Goal: Task Accomplishment & Management: Complete application form

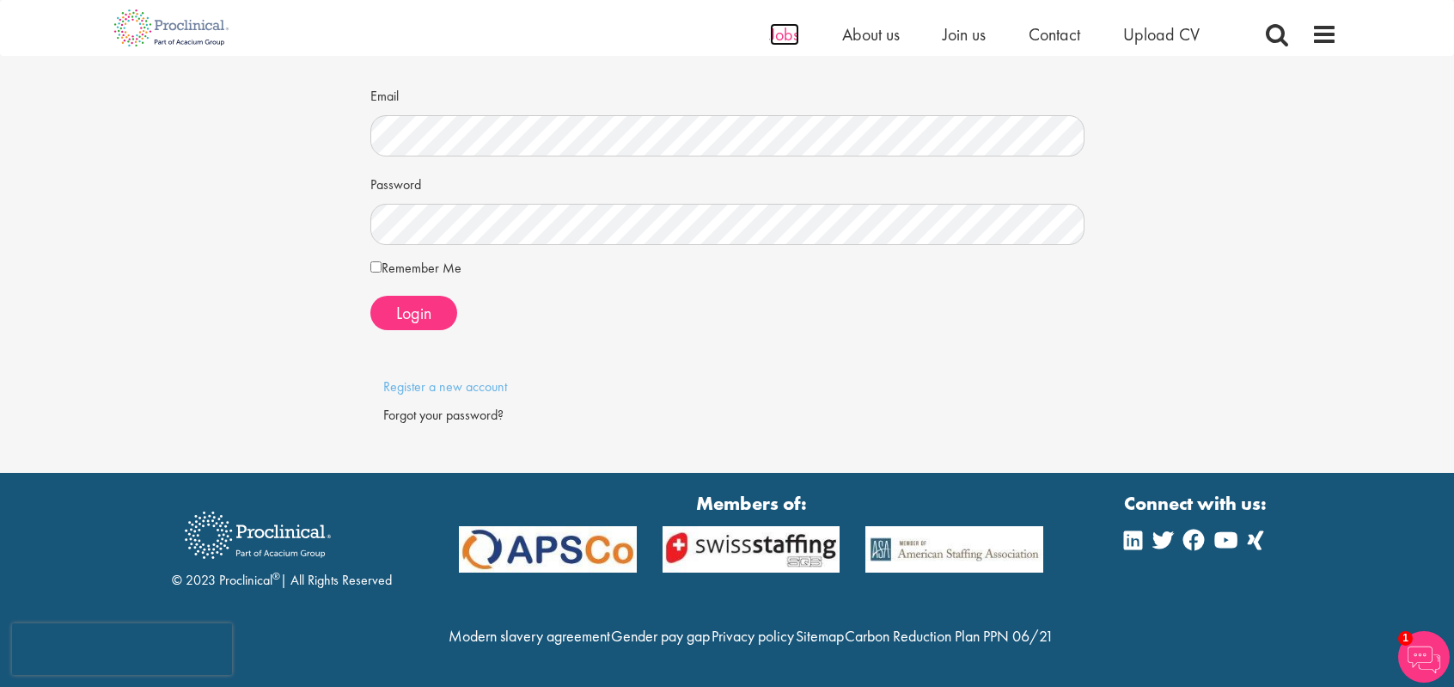
click at [781, 33] on span "Jobs" at bounding box center [784, 34] width 29 height 22
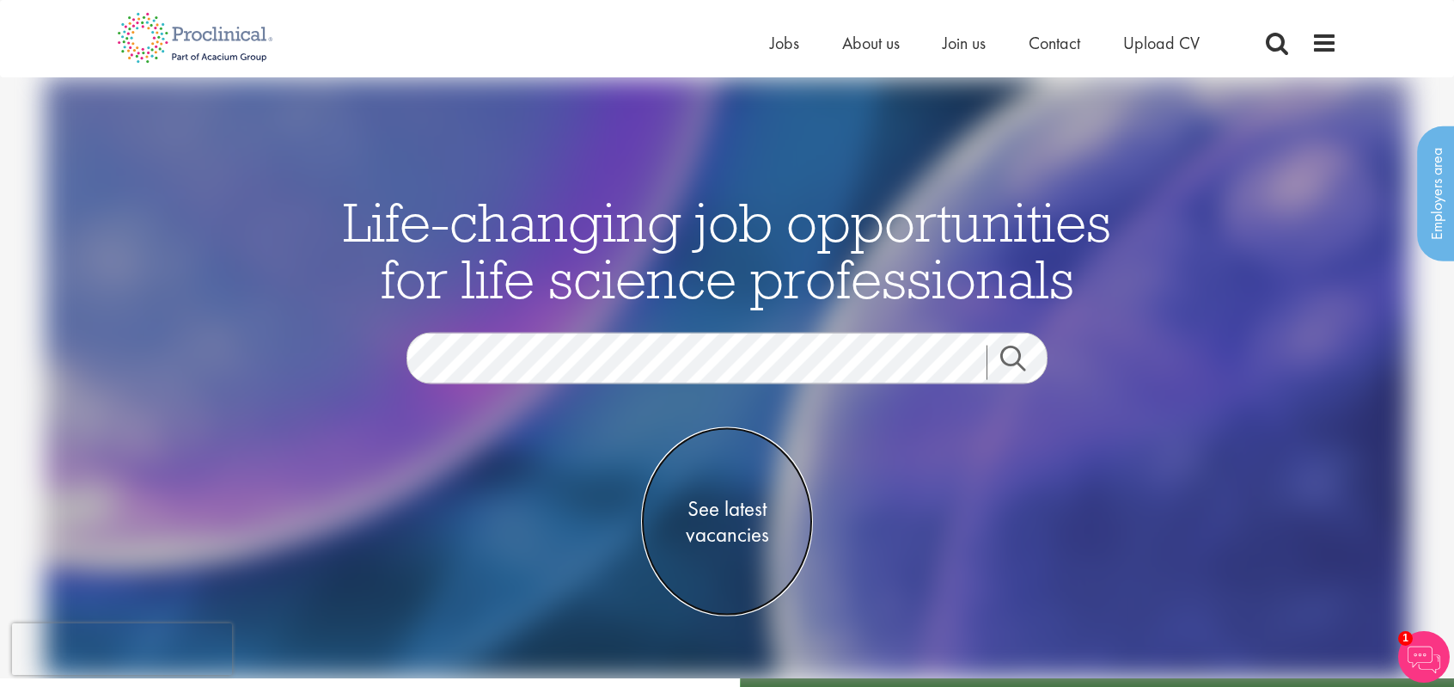
click at [729, 517] on span "See latest vacancies" at bounding box center [727, 522] width 172 height 52
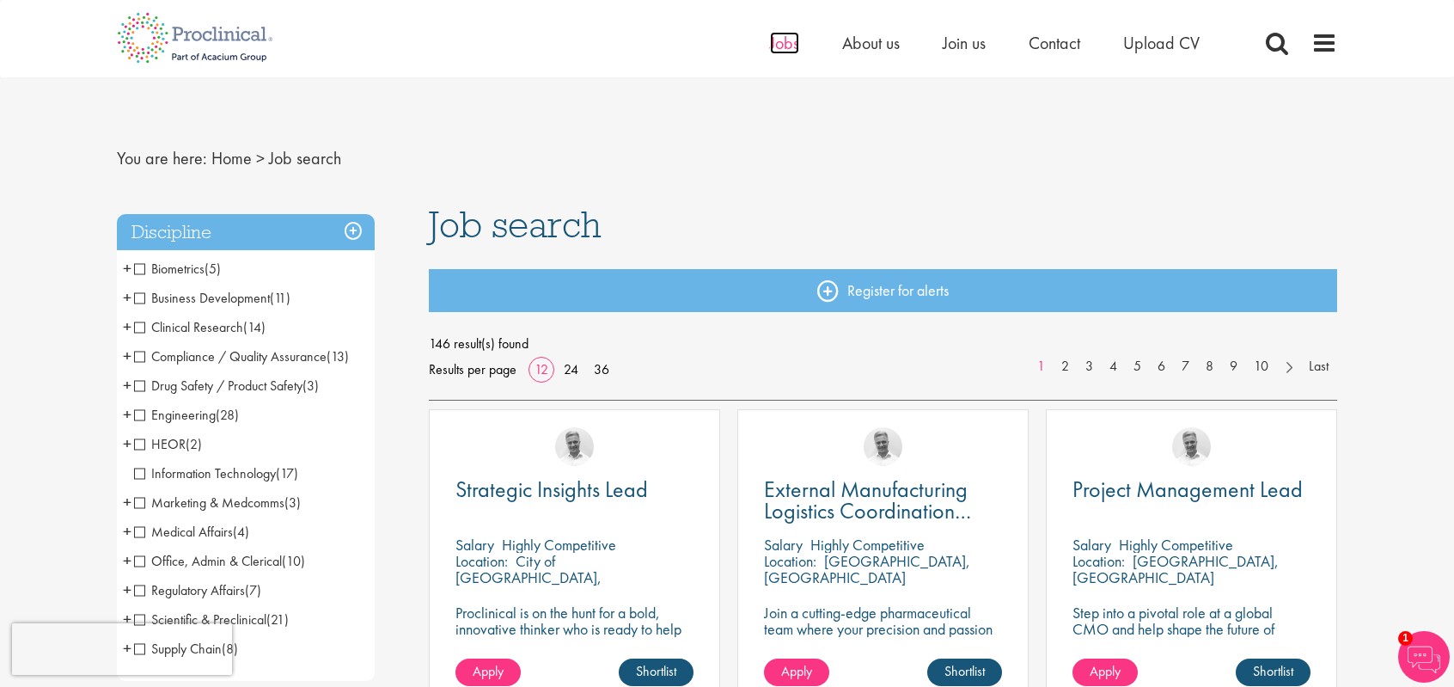
click at [774, 40] on span "Jobs" at bounding box center [784, 43] width 29 height 22
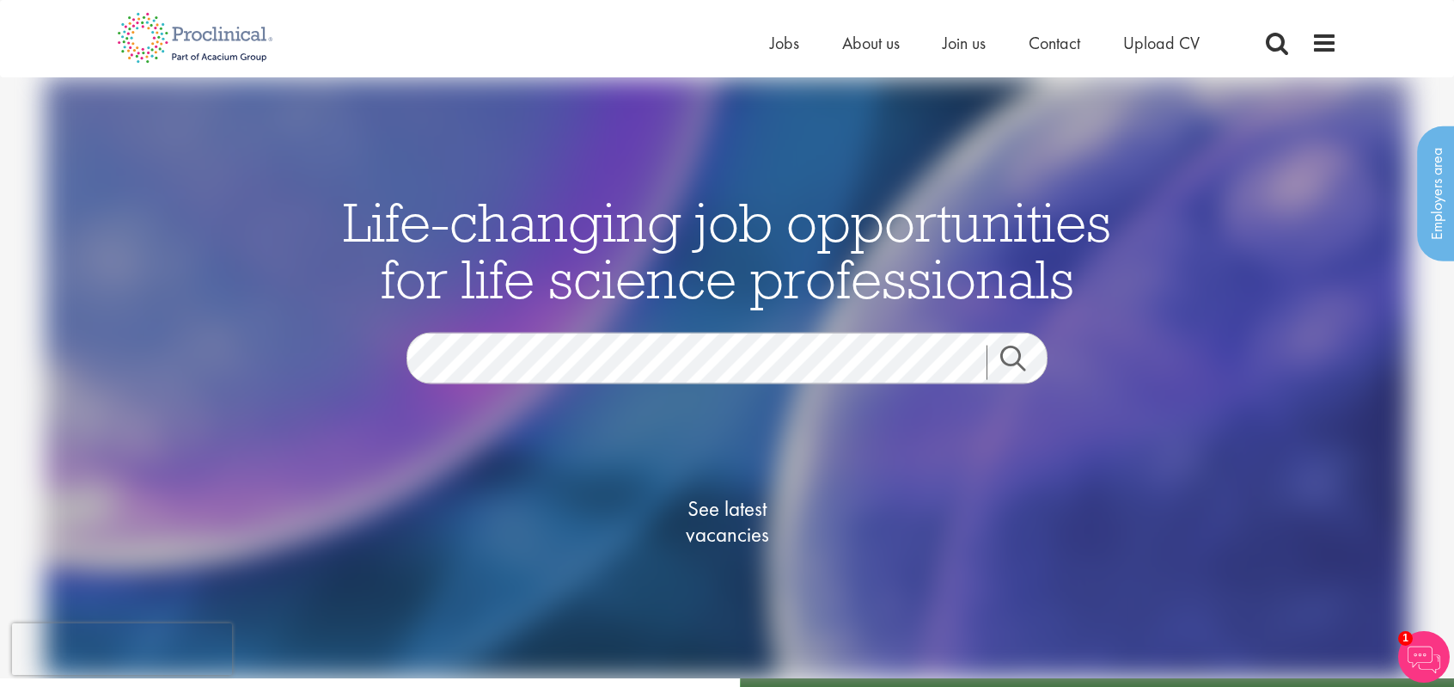
click at [1325, 56] on div "Home Jobs About us Join us Contact Upload CV" at bounding box center [1053, 47] width 567 height 34
click at [1324, 33] on span at bounding box center [1325, 43] width 26 height 26
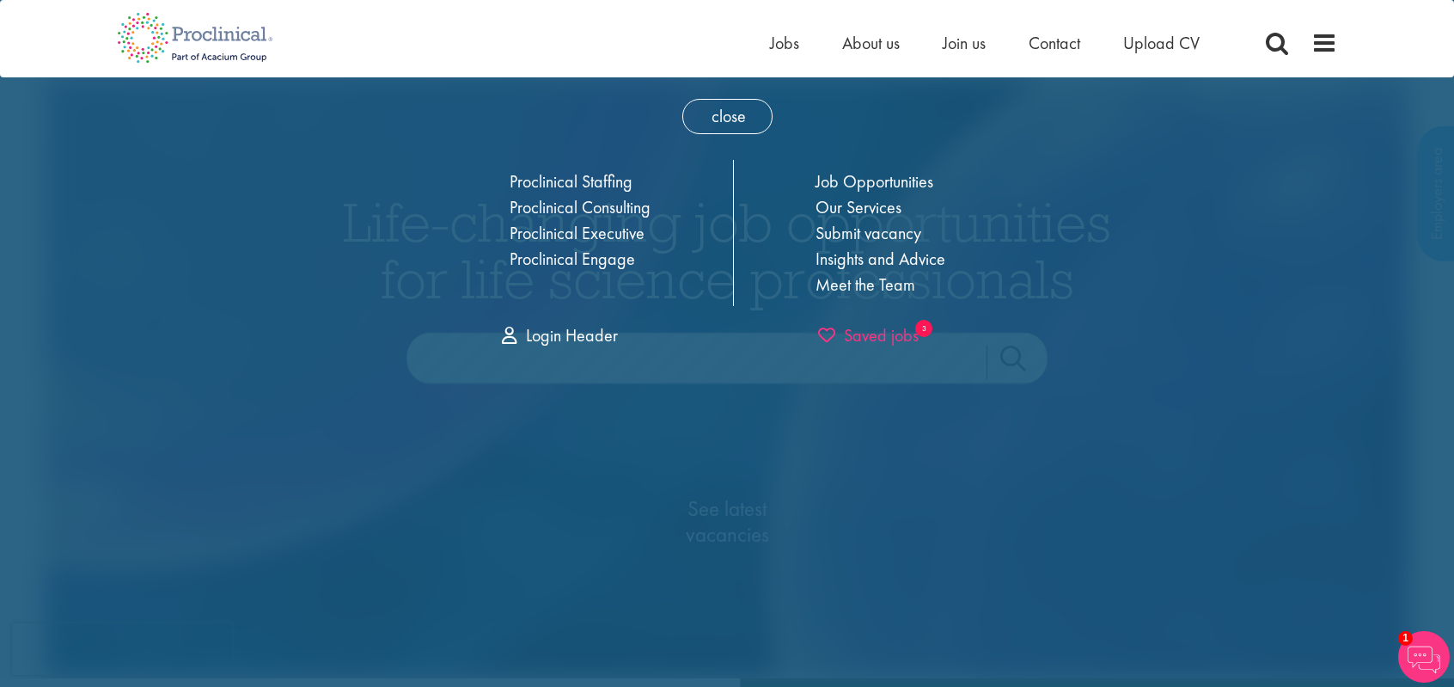
click at [864, 330] on span "Saved jobs" at bounding box center [868, 335] width 101 height 22
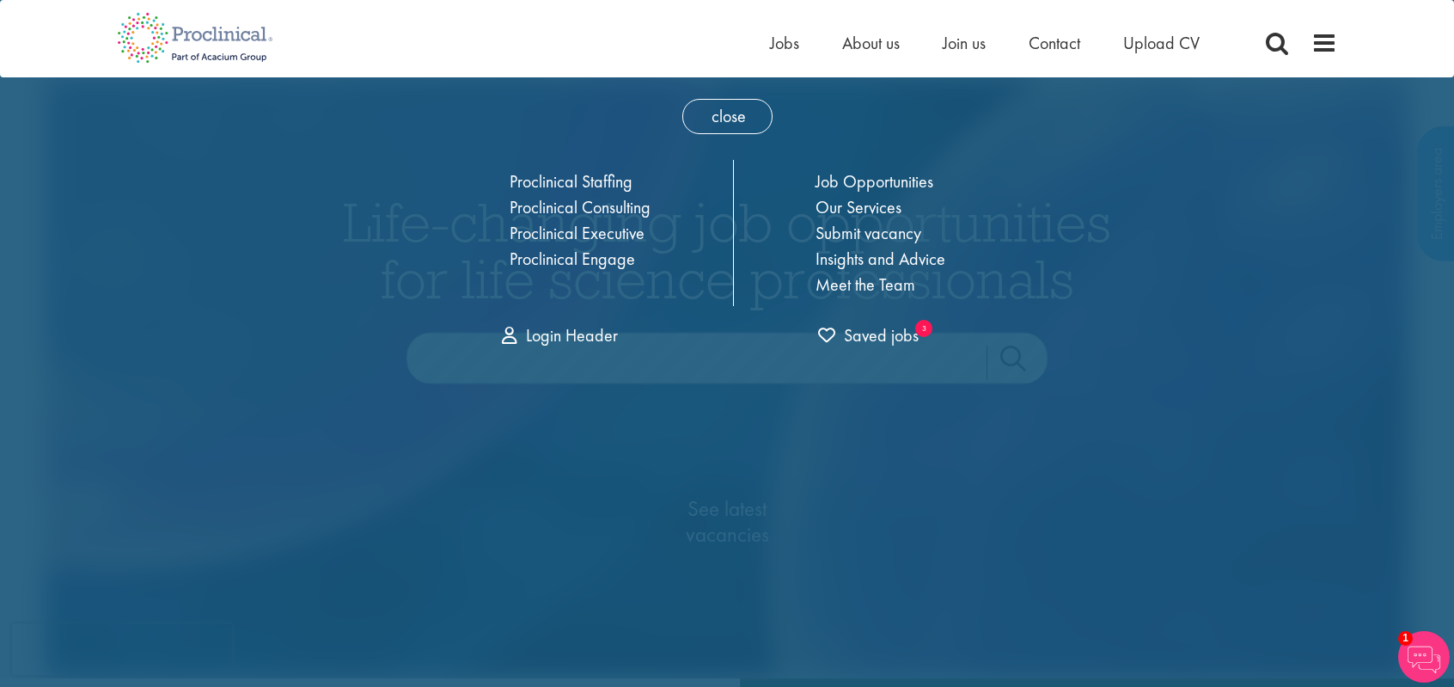
click at [790, 29] on div "Home Jobs About us Join us Contact Upload CV" at bounding box center [720, 32] width 1233 height 64
click at [783, 44] on span "Jobs" at bounding box center [784, 43] width 29 height 22
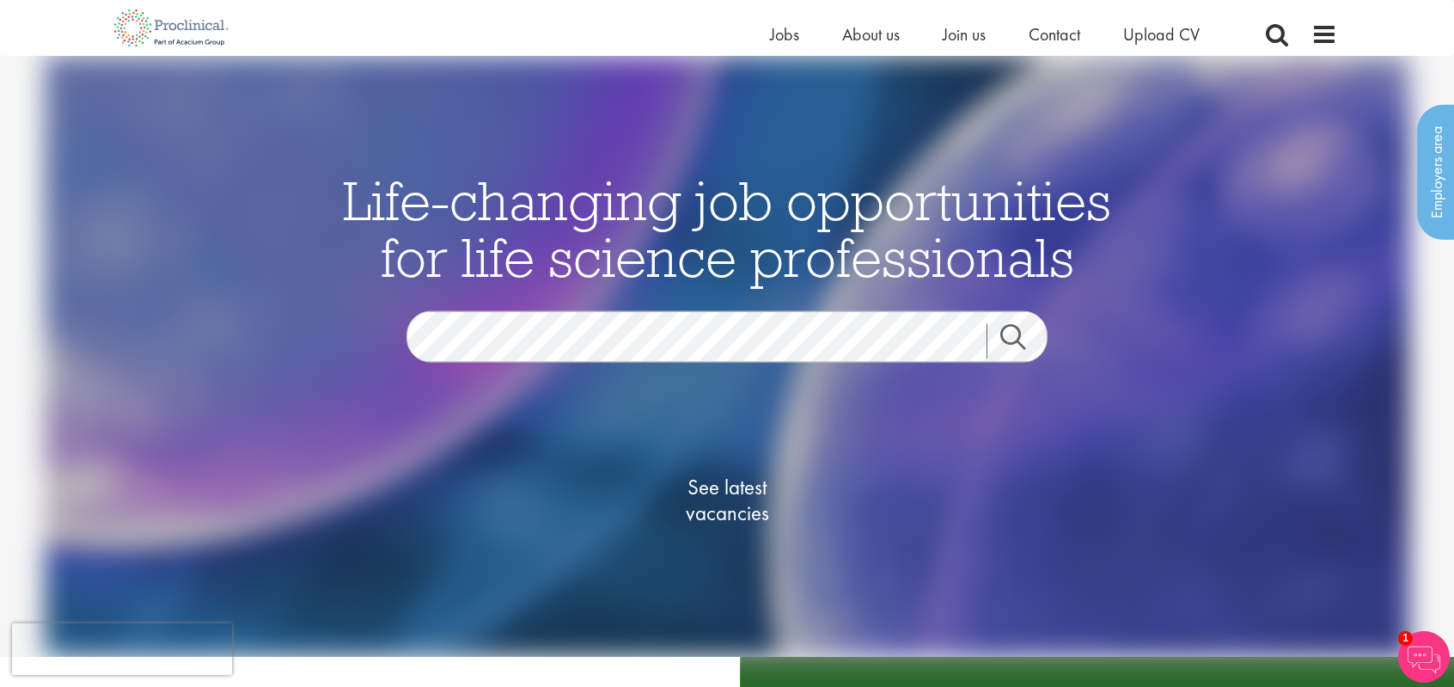
scroll to position [199, 0]
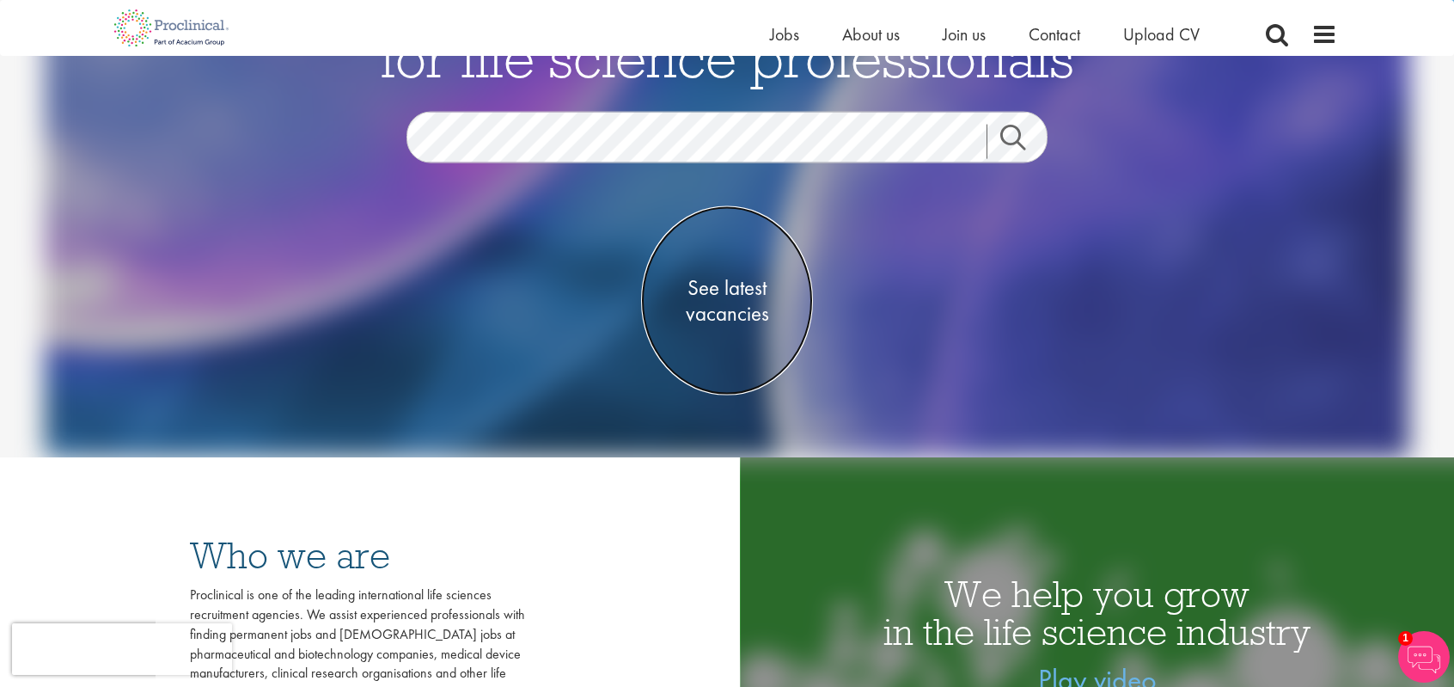
click at [747, 292] on span "See latest vacancies" at bounding box center [727, 301] width 172 height 52
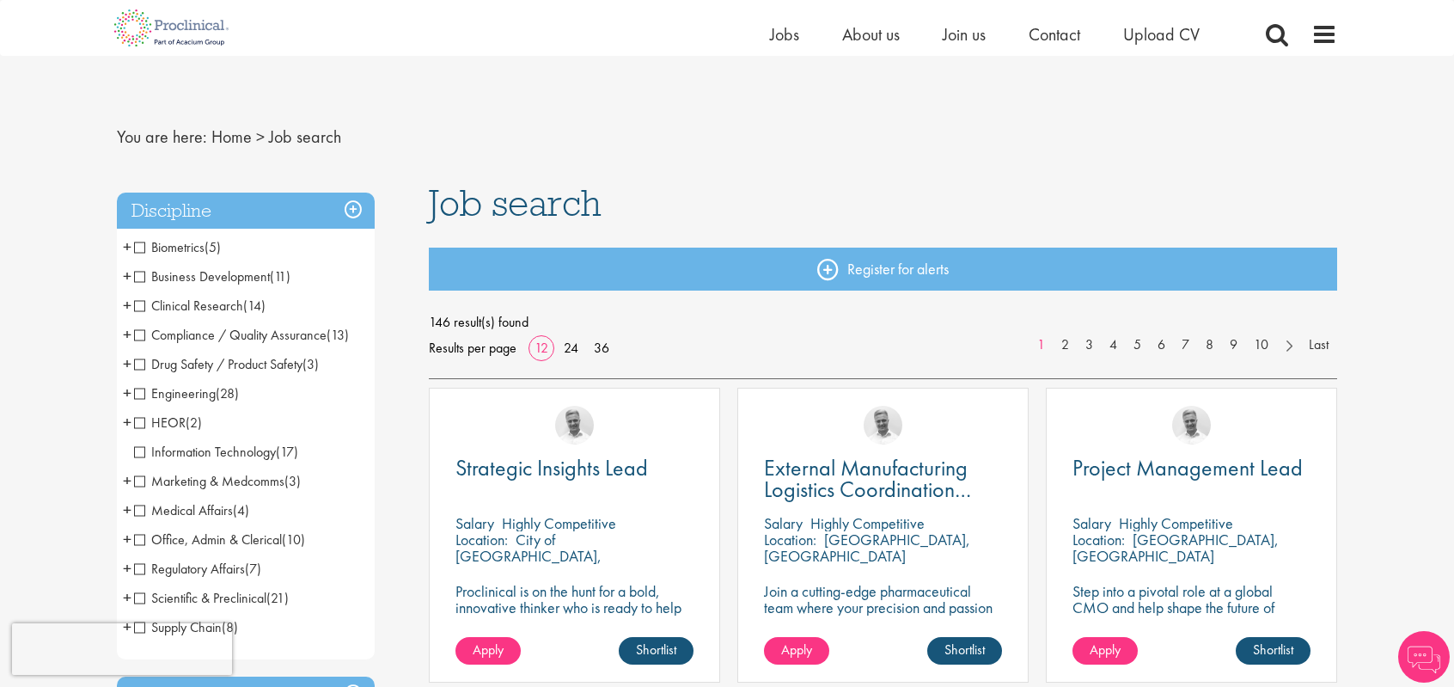
scroll to position [28, 0]
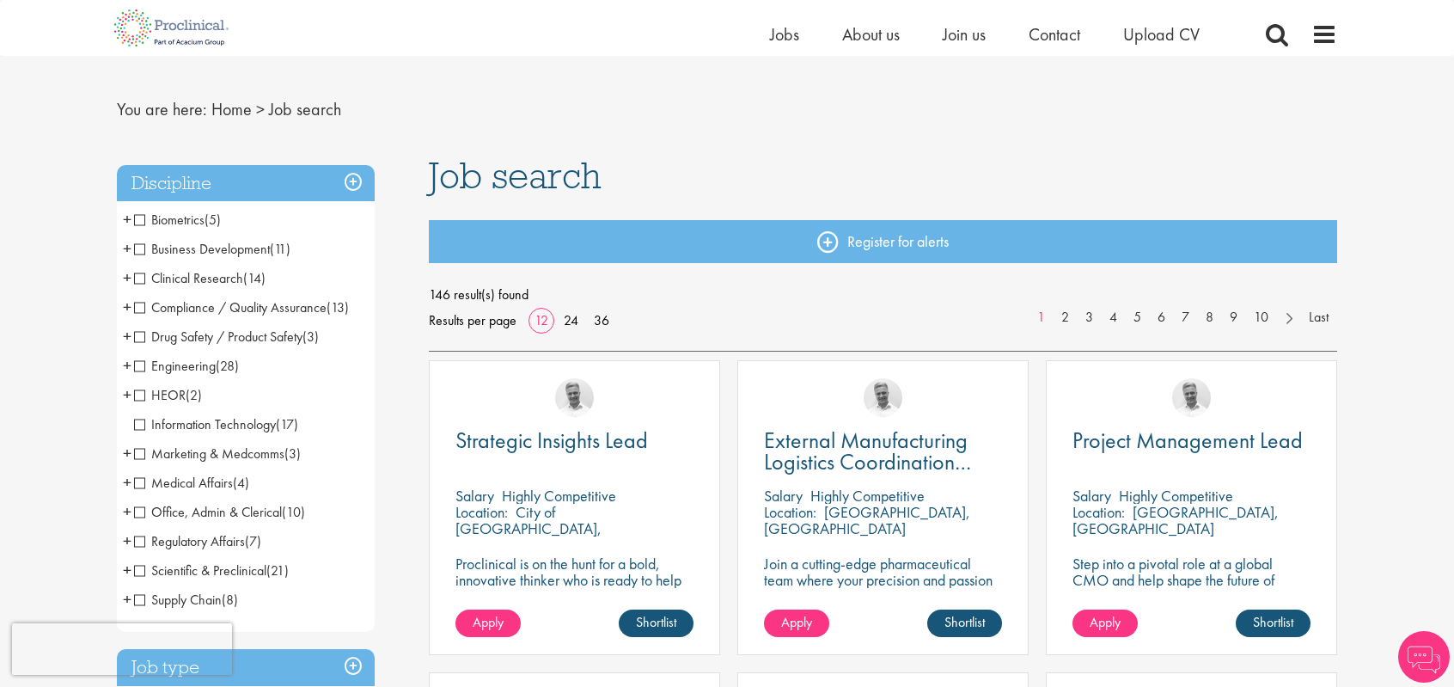
click at [357, 180] on h3 "Discipline" at bounding box center [246, 183] width 258 height 37
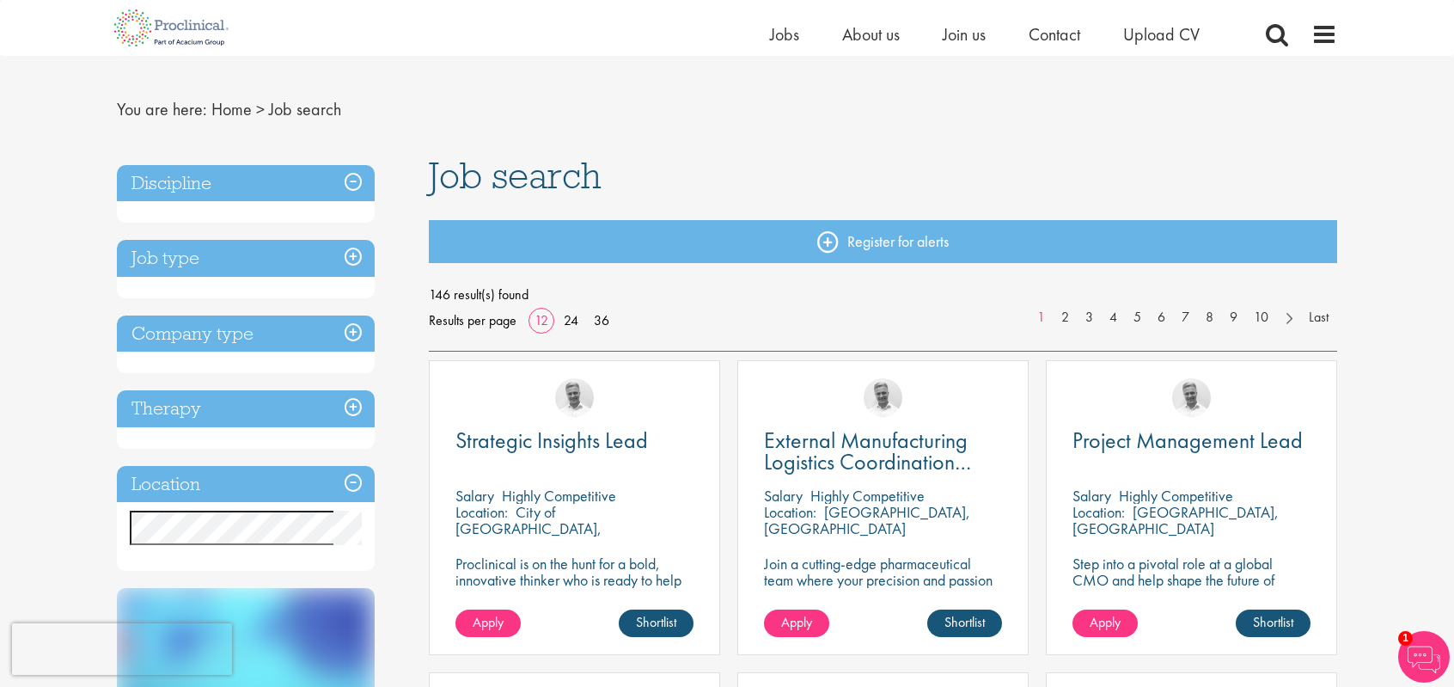
click at [358, 477] on h3 "Location" at bounding box center [246, 484] width 258 height 37
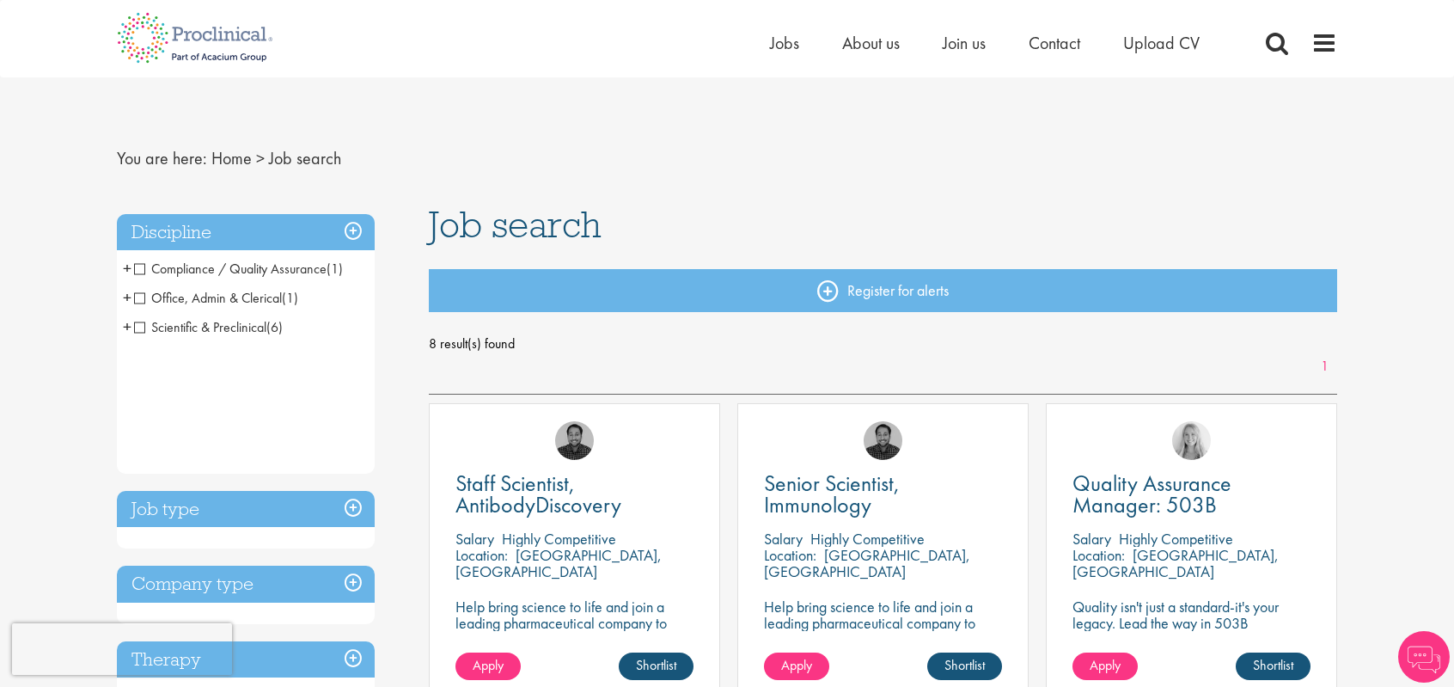
drag, startPoint x: 0, startPoint y: 0, endPoint x: 903, endPoint y: 144, distance: 914.8
click at [903, 144] on nav "You are here: Home > Job search" at bounding box center [727, 159] width 1220 height 42
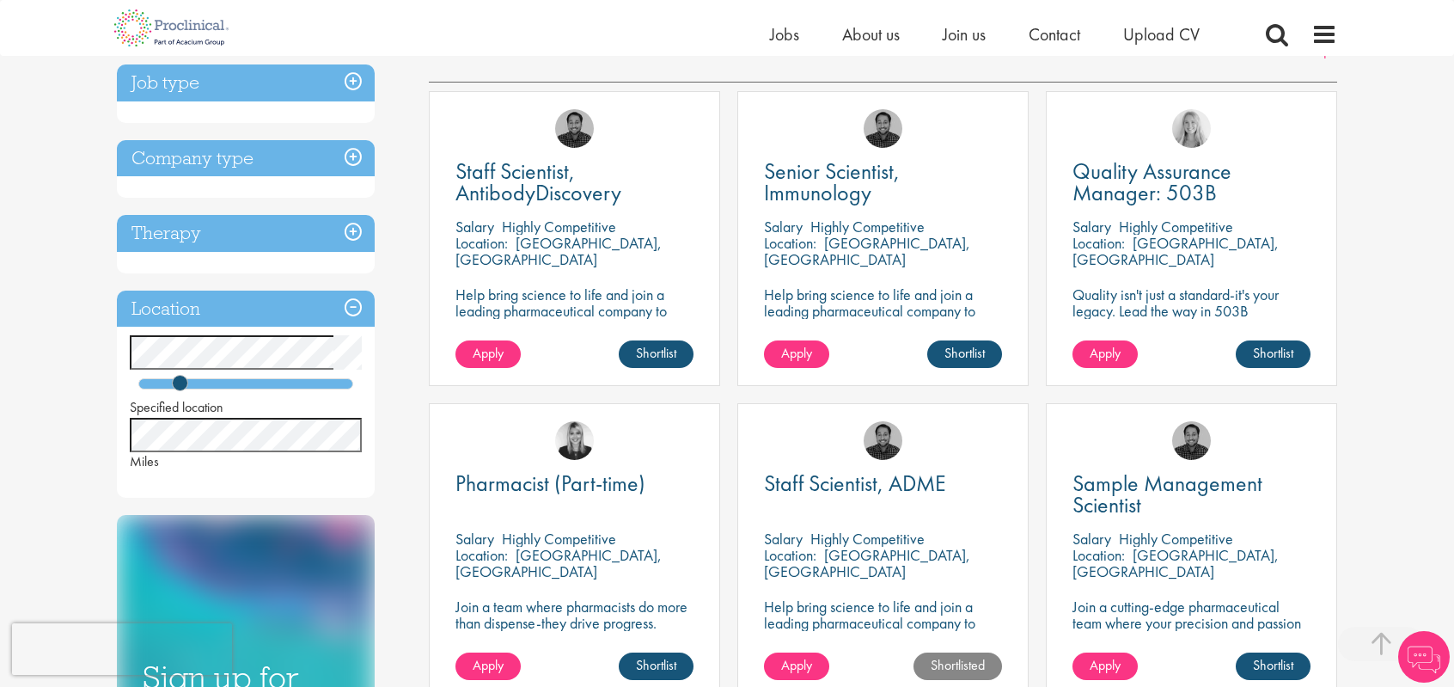
scroll to position [291, 0]
click at [0, 468] on div "You are here: Home > Job search Discipline Compliance / Quality Assurance (1) -…" at bounding box center [727, 668] width 1454 height 1919
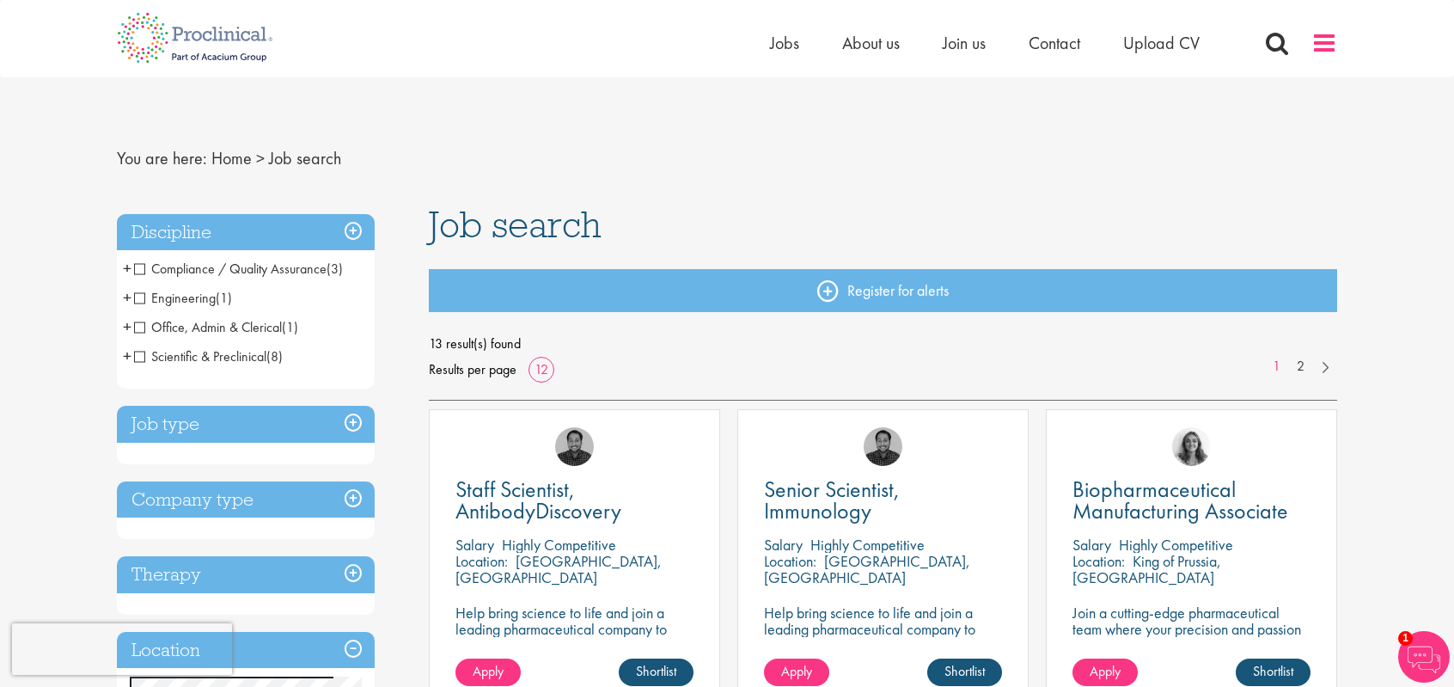
click at [1329, 44] on span at bounding box center [1325, 43] width 26 height 26
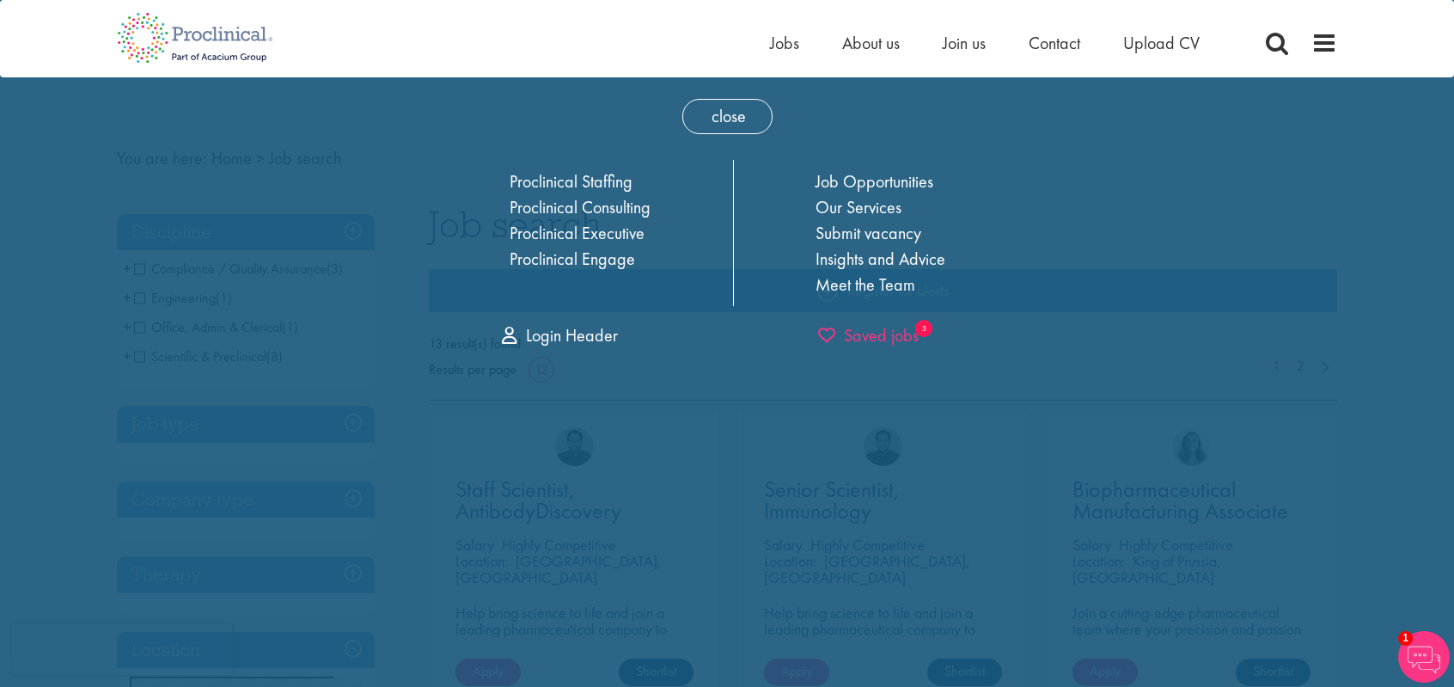
click at [882, 343] on span "Saved jobs" at bounding box center [868, 335] width 101 height 22
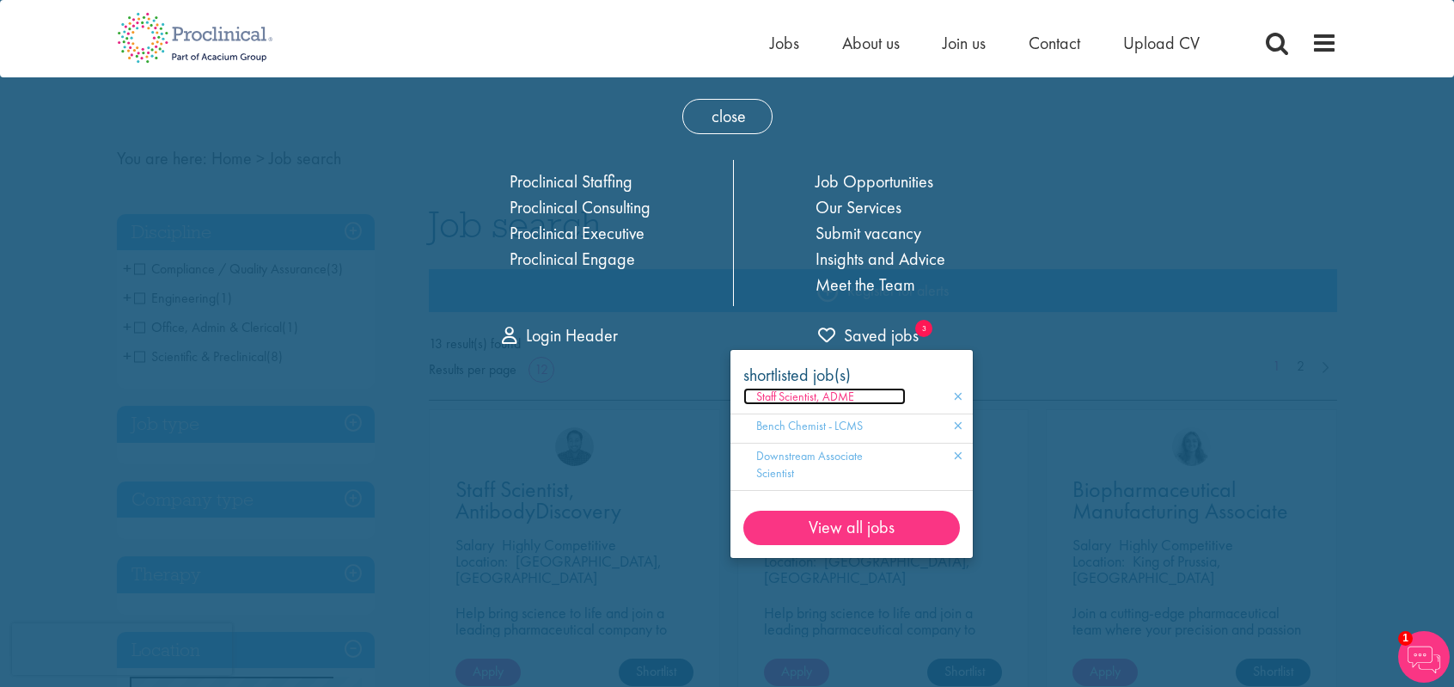
click at [832, 394] on span "Staff Scientist, ADME" at bounding box center [805, 395] width 98 height 15
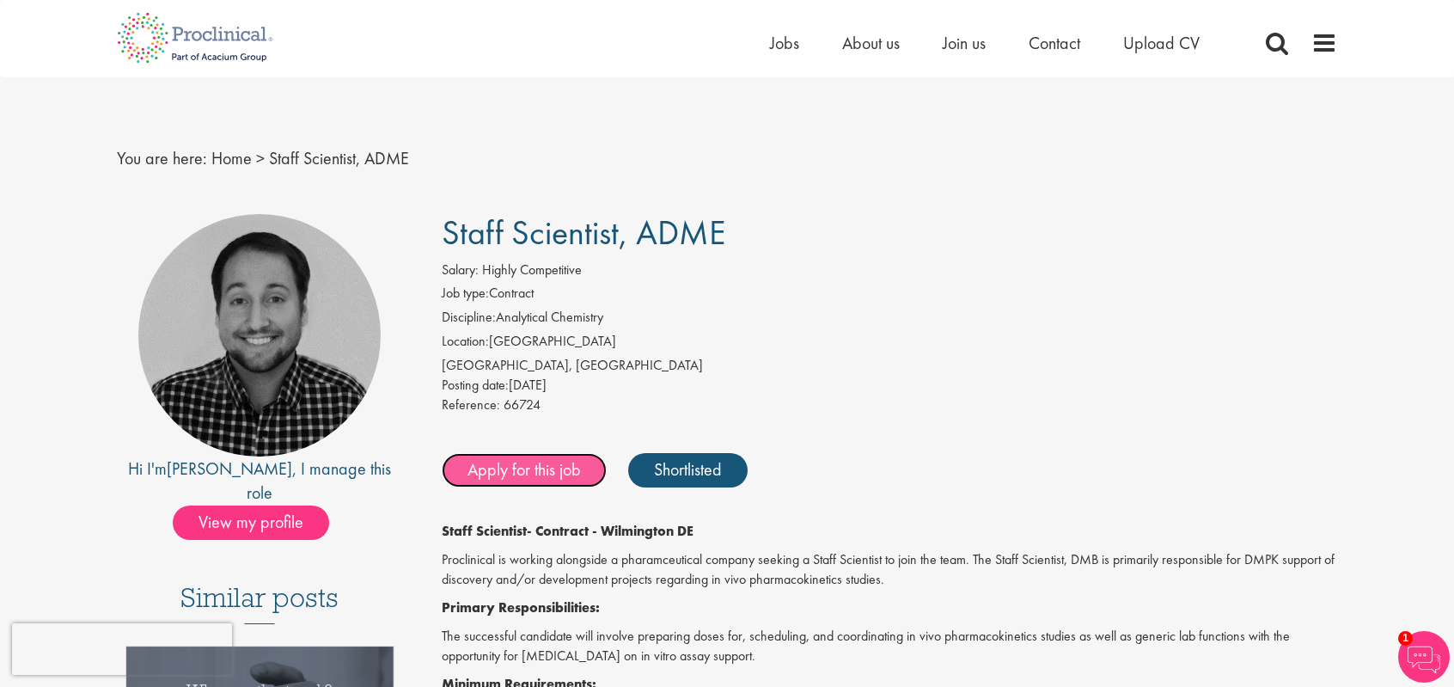
click at [557, 478] on link "Apply for this job" at bounding box center [524, 470] width 165 height 34
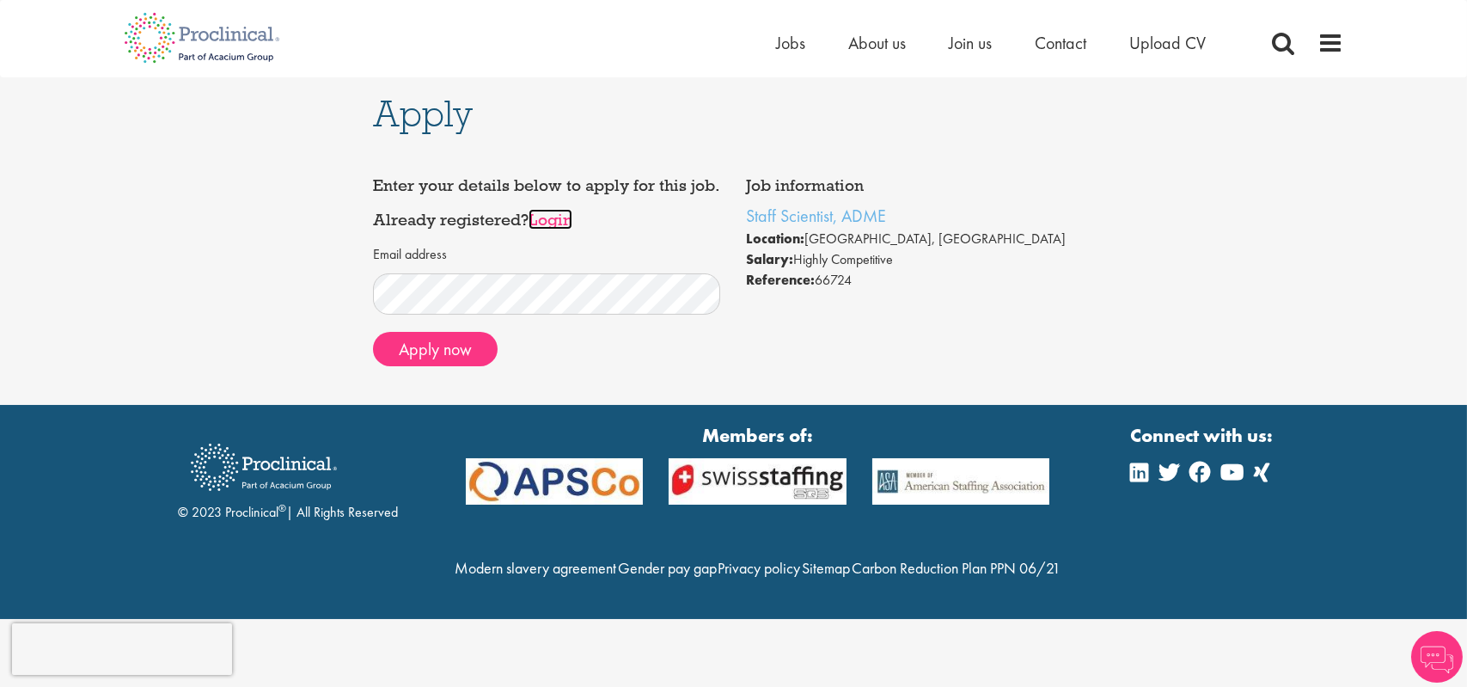
click at [550, 229] on link "Login" at bounding box center [551, 219] width 44 height 21
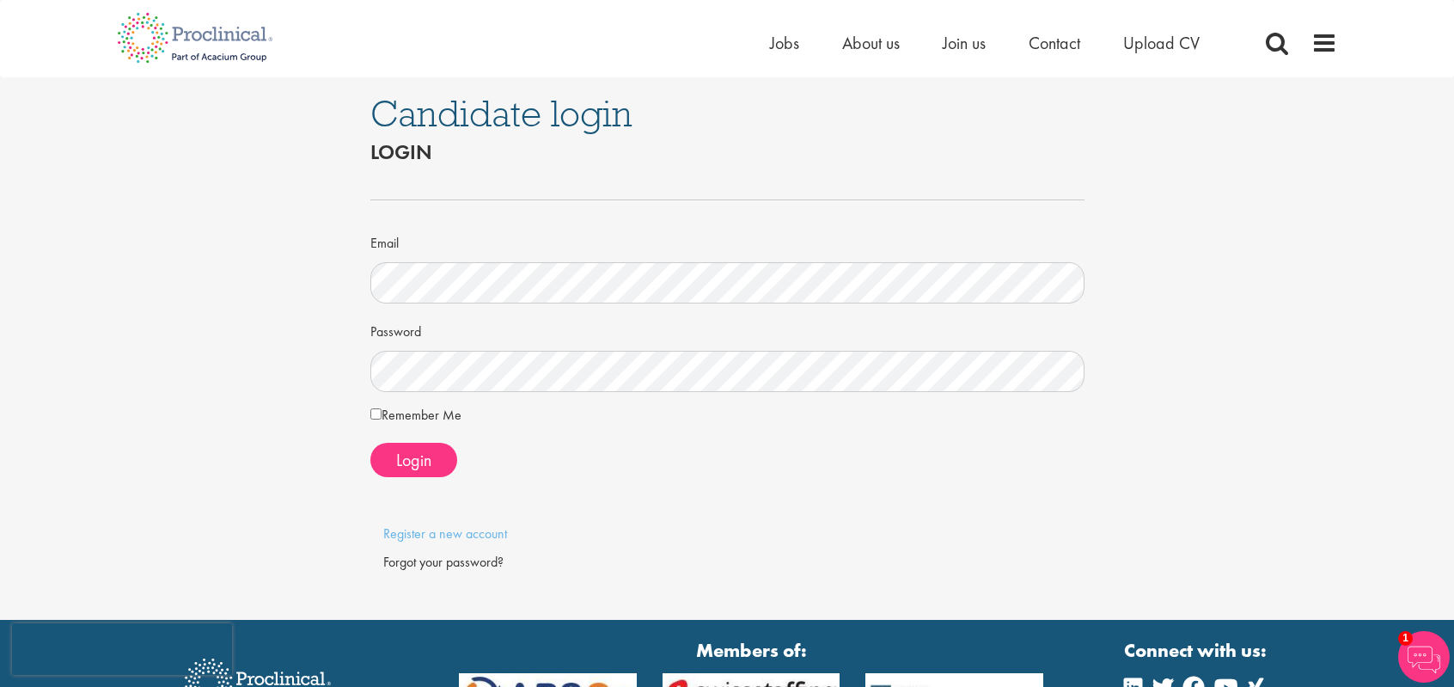
click at [461, 556] on div "Forgot your password?" at bounding box center [727, 563] width 688 height 20
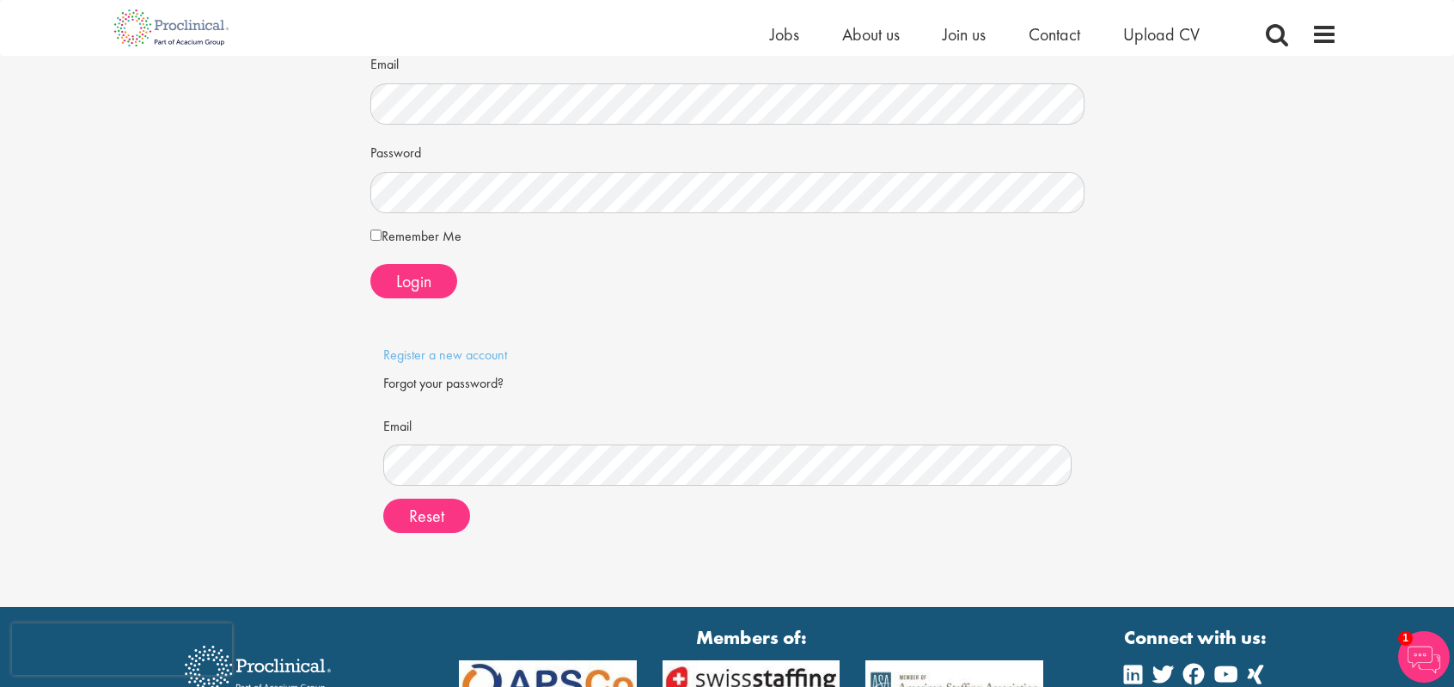
scroll to position [158, 0]
click at [519, 487] on form "Email Please supply a valid email Please supply a valid email Reset" at bounding box center [727, 478] width 663 height 136
click at [407, 527] on button "Reset" at bounding box center [426, 515] width 87 height 34
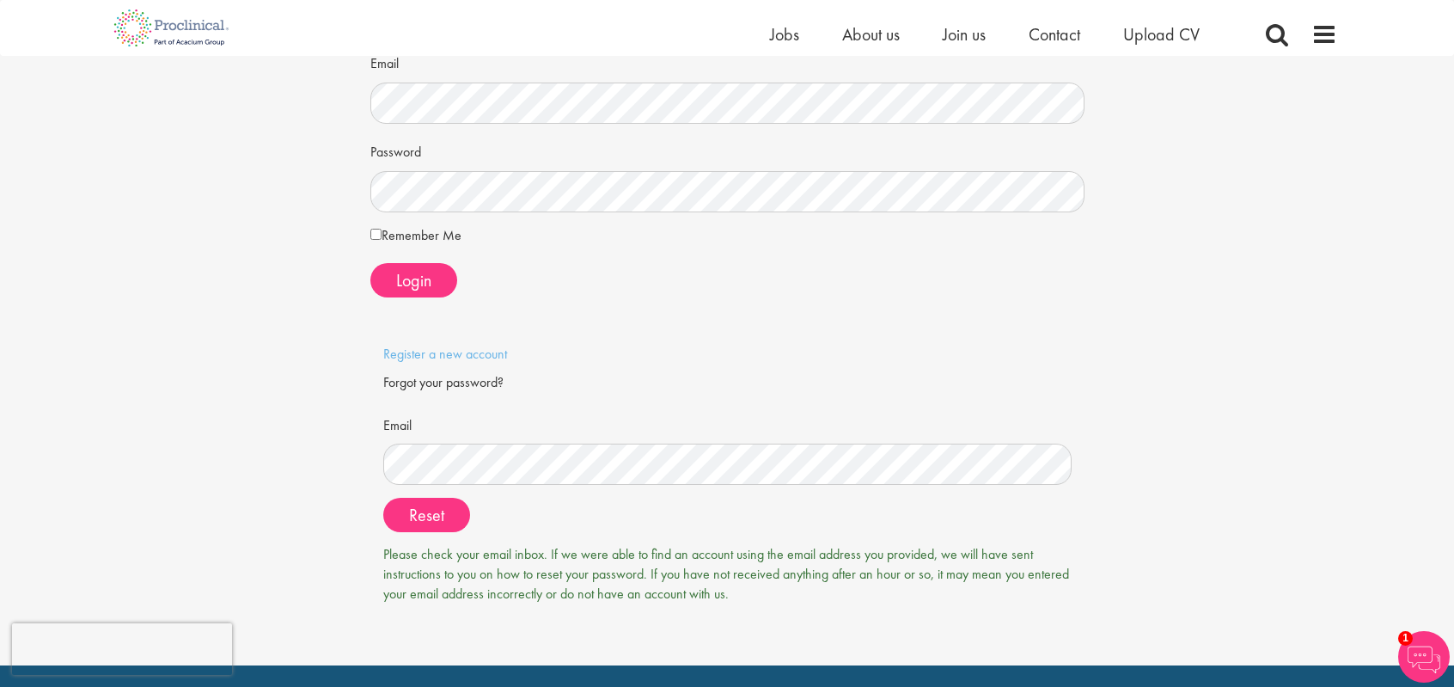
click at [1360, 489] on div "Candidate login Login Email Password Remember Me" at bounding box center [727, 281] width 1480 height 767
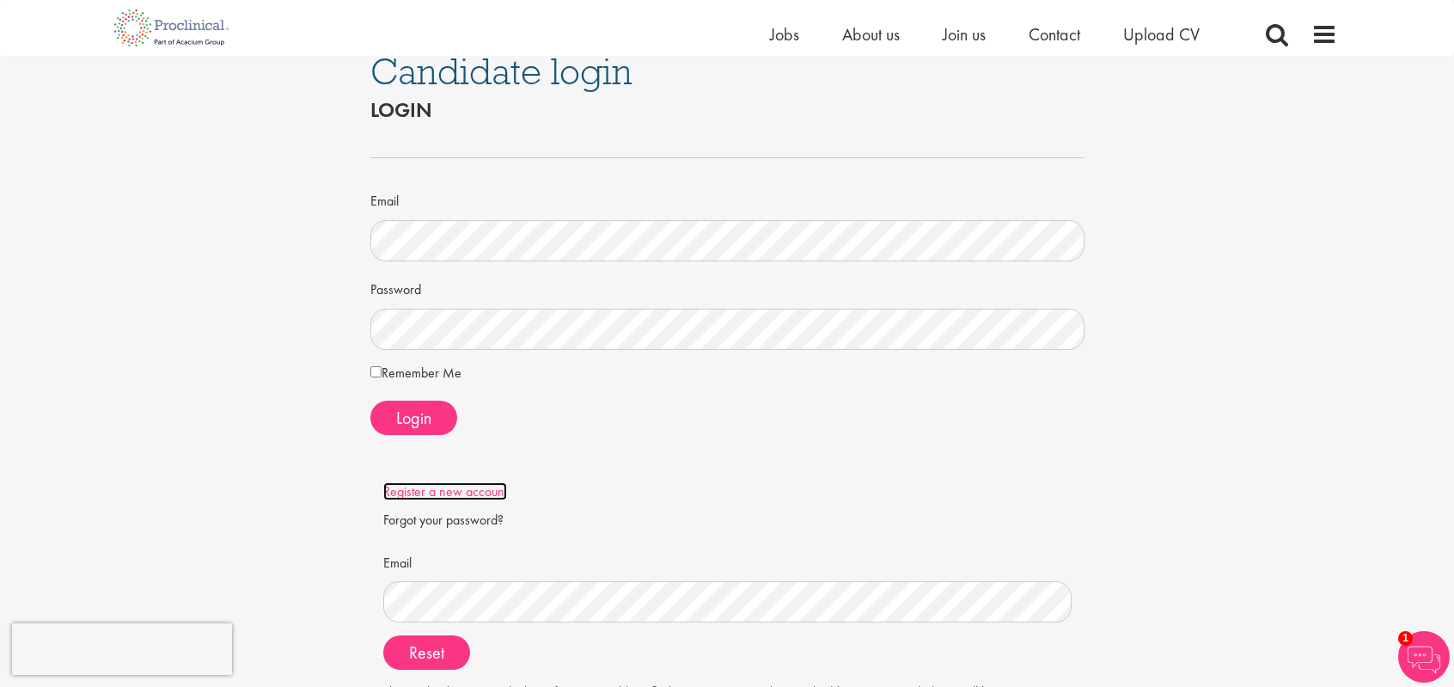
click at [462, 493] on link "Register a new account" at bounding box center [445, 491] width 124 height 18
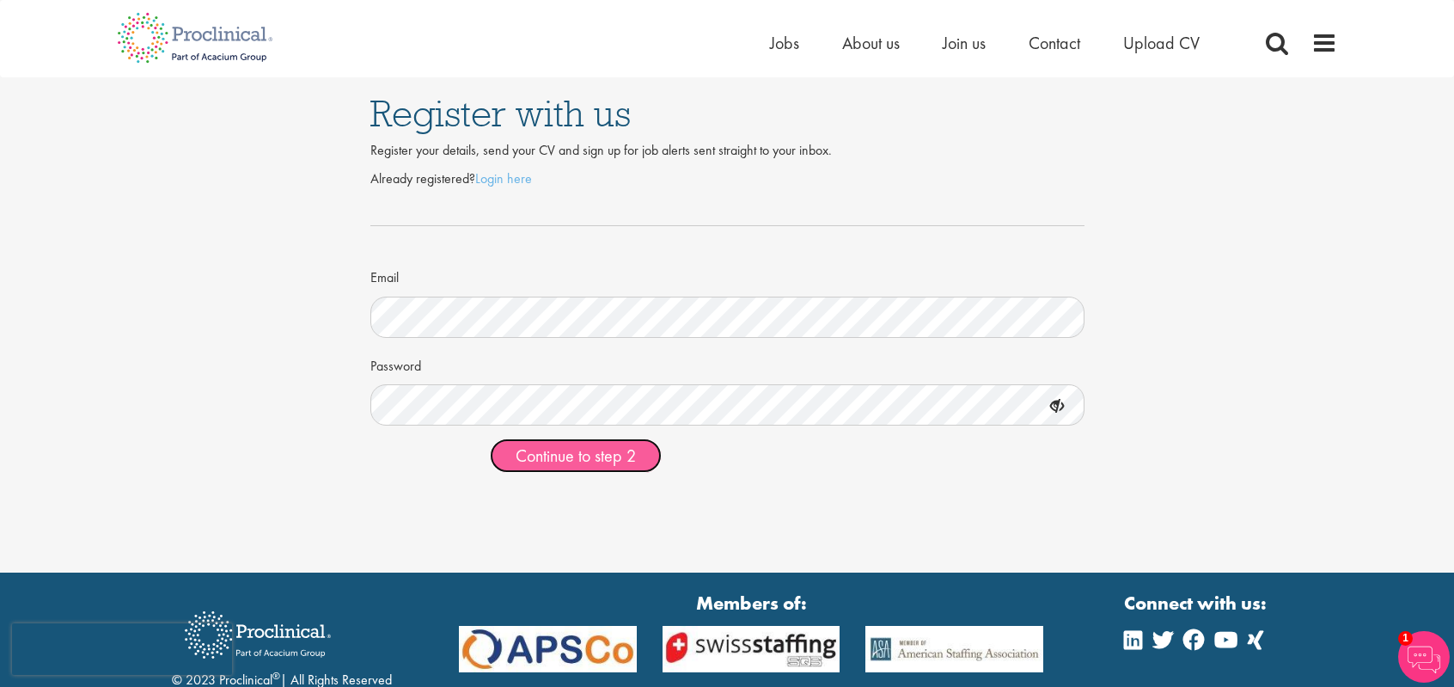
click at [587, 458] on span "Continue to step 2" at bounding box center [576, 455] width 120 height 22
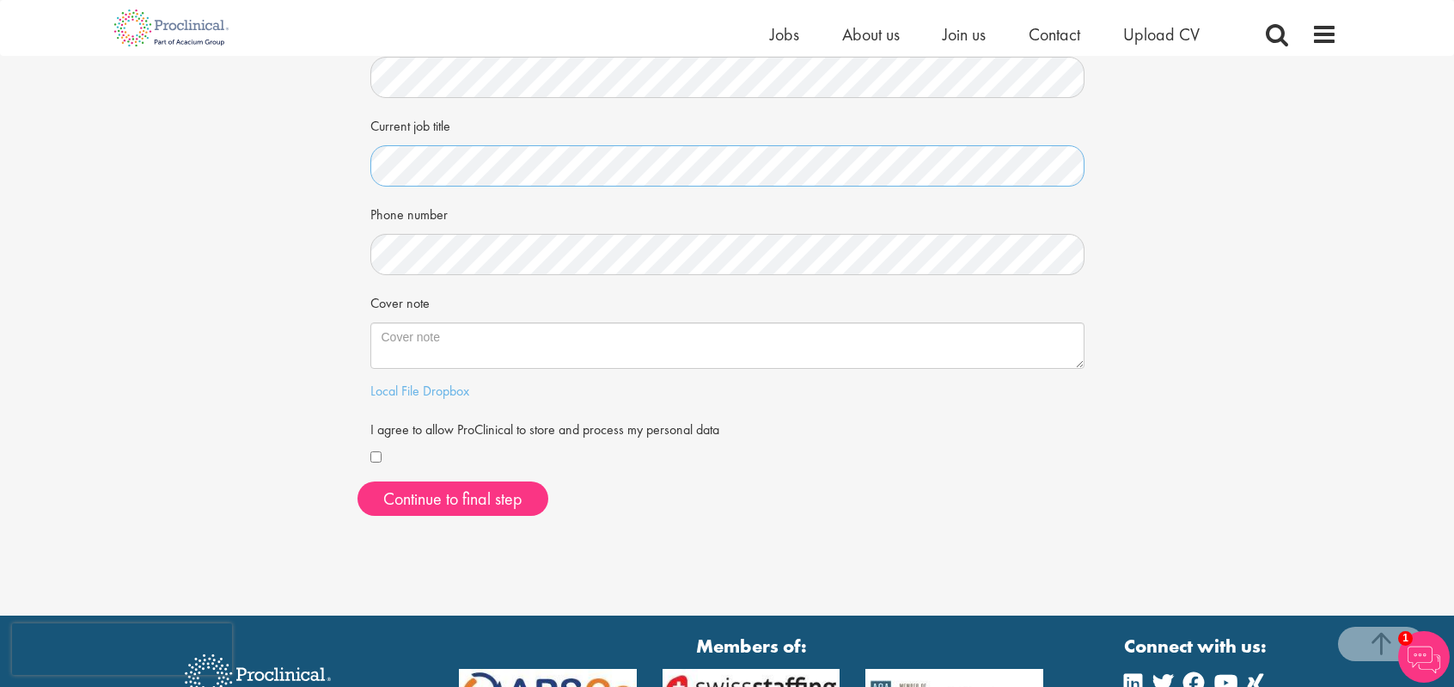
scroll to position [315, 0]
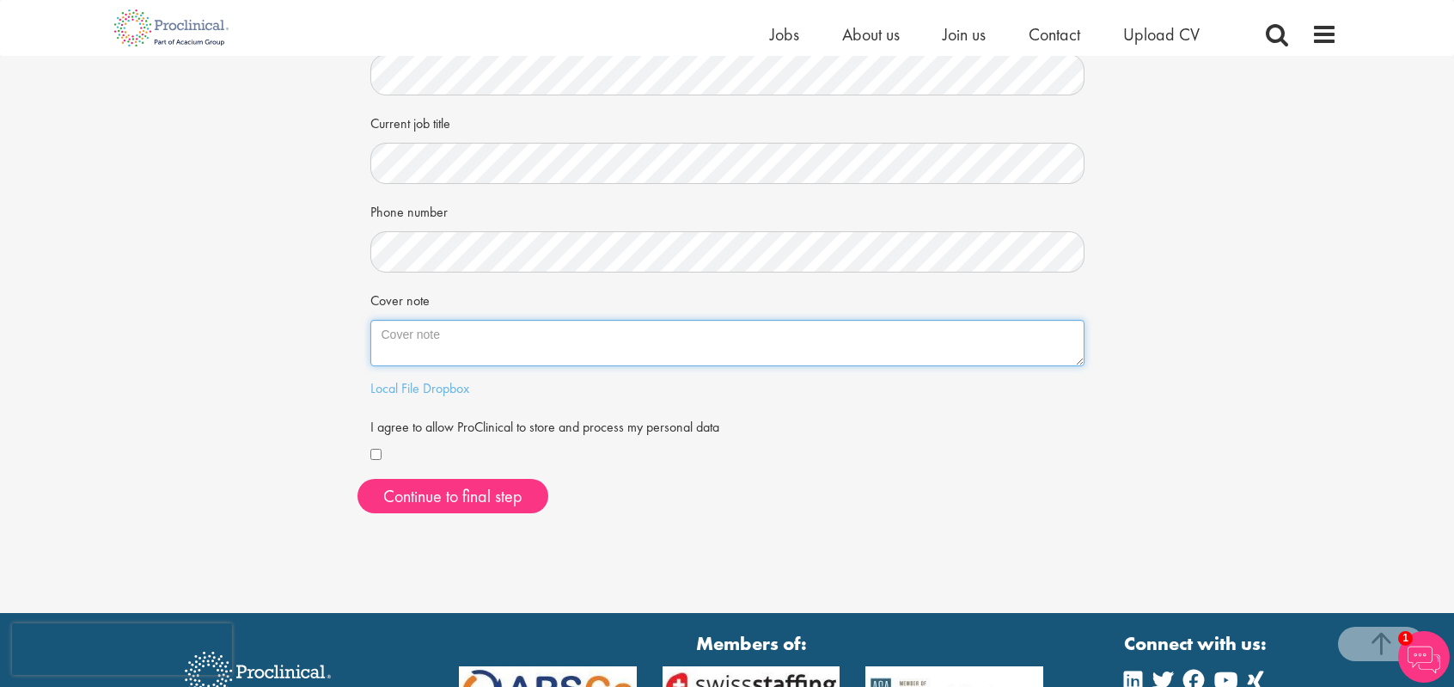
click at [512, 344] on textarea "Cover note" at bounding box center [727, 343] width 714 height 46
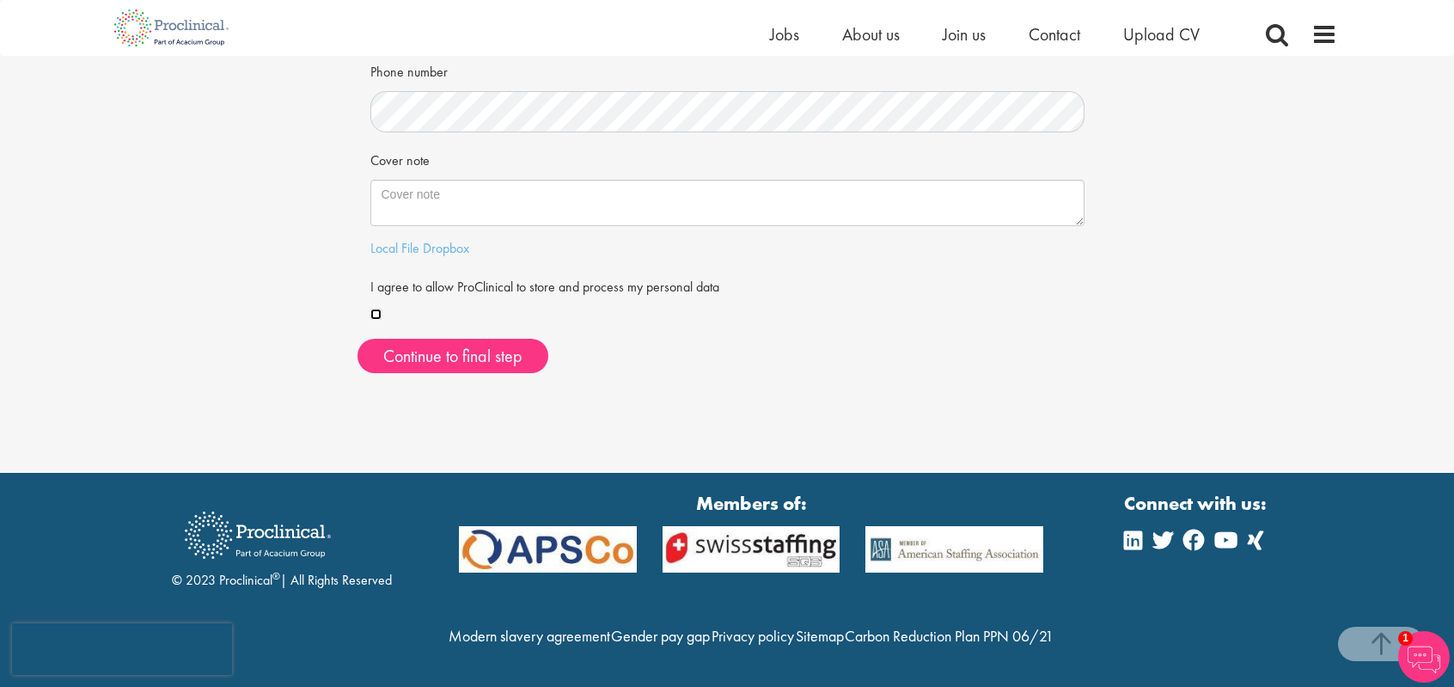
scroll to position [492, 0]
click at [478, 339] on button "Continue to final step" at bounding box center [453, 356] width 191 height 34
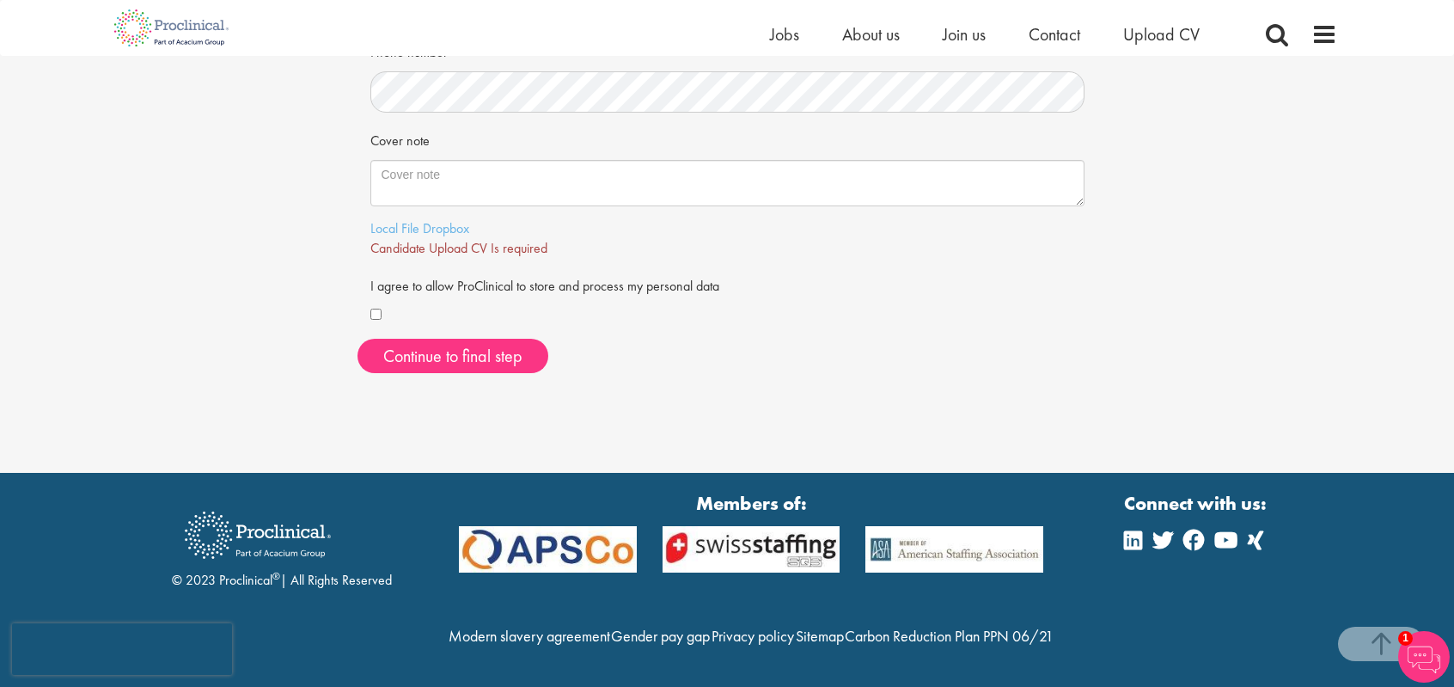
scroll to position [447, 0]
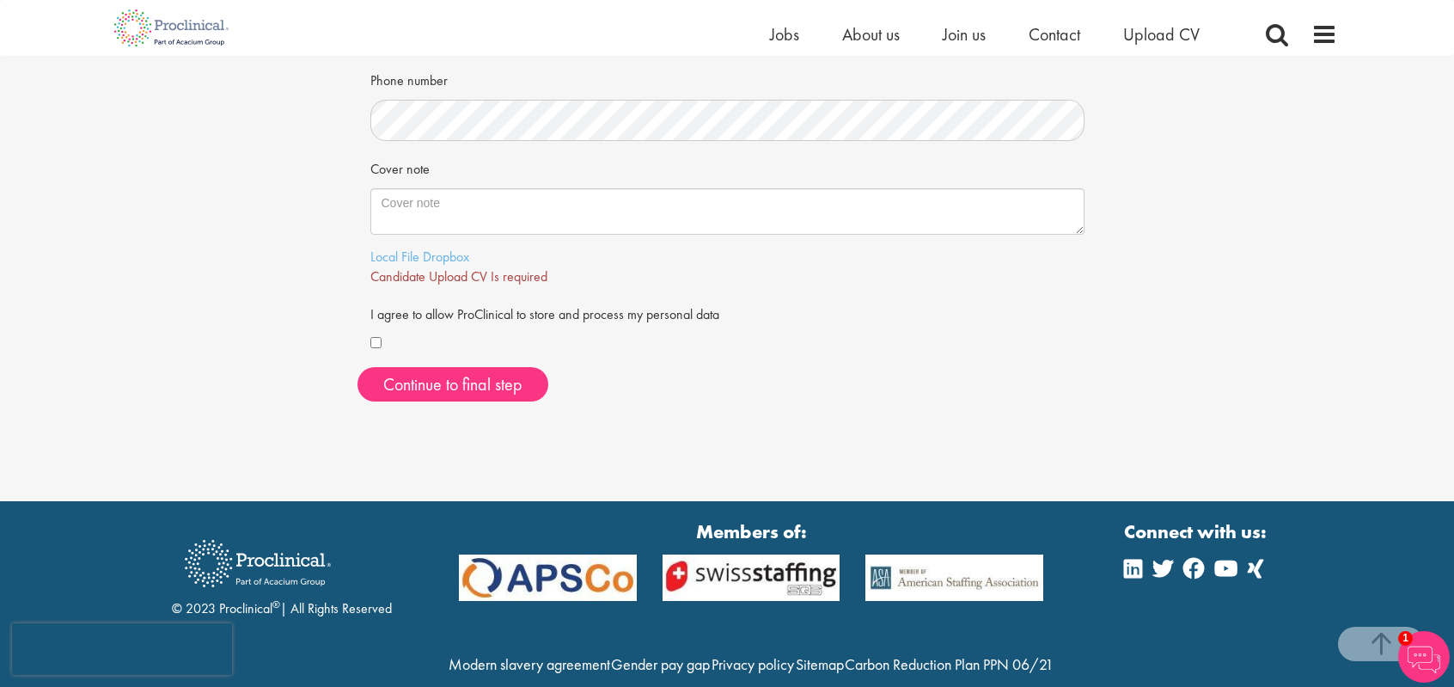
click at [534, 282] on span "Candidate Upload CV Is required" at bounding box center [458, 276] width 177 height 18
click at [935, 333] on div at bounding box center [727, 343] width 714 height 21
click at [401, 277] on span "Candidate Upload CV Is required" at bounding box center [458, 276] width 177 height 18
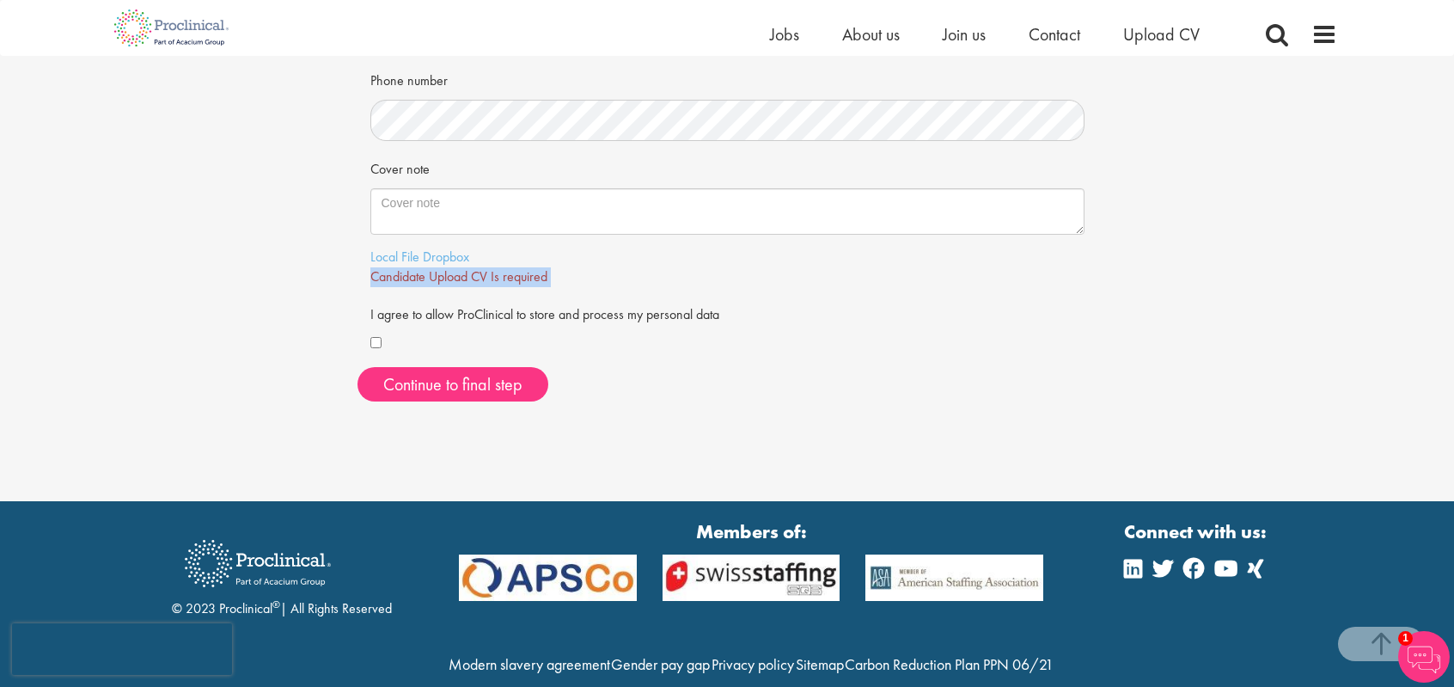
click at [401, 277] on span "Candidate Upload CV Is required" at bounding box center [458, 276] width 177 height 18
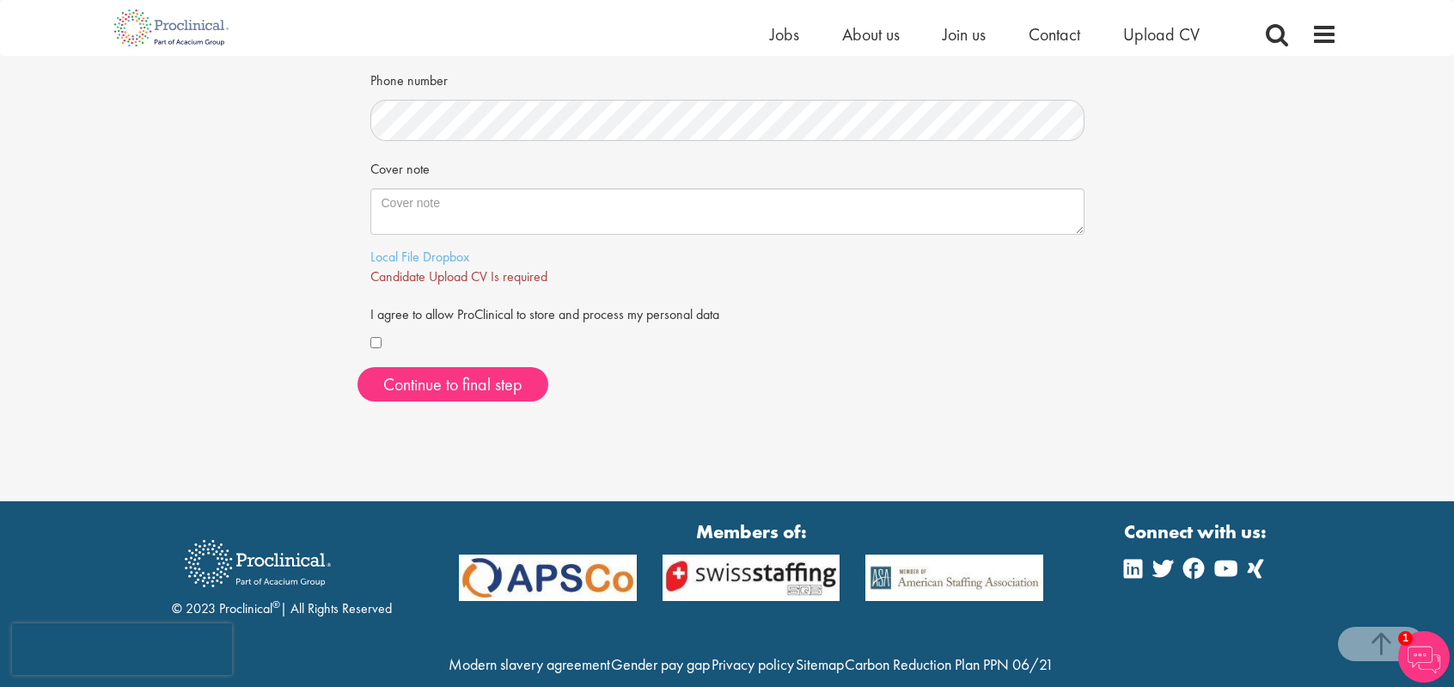
click at [994, 337] on div at bounding box center [727, 343] width 714 height 21
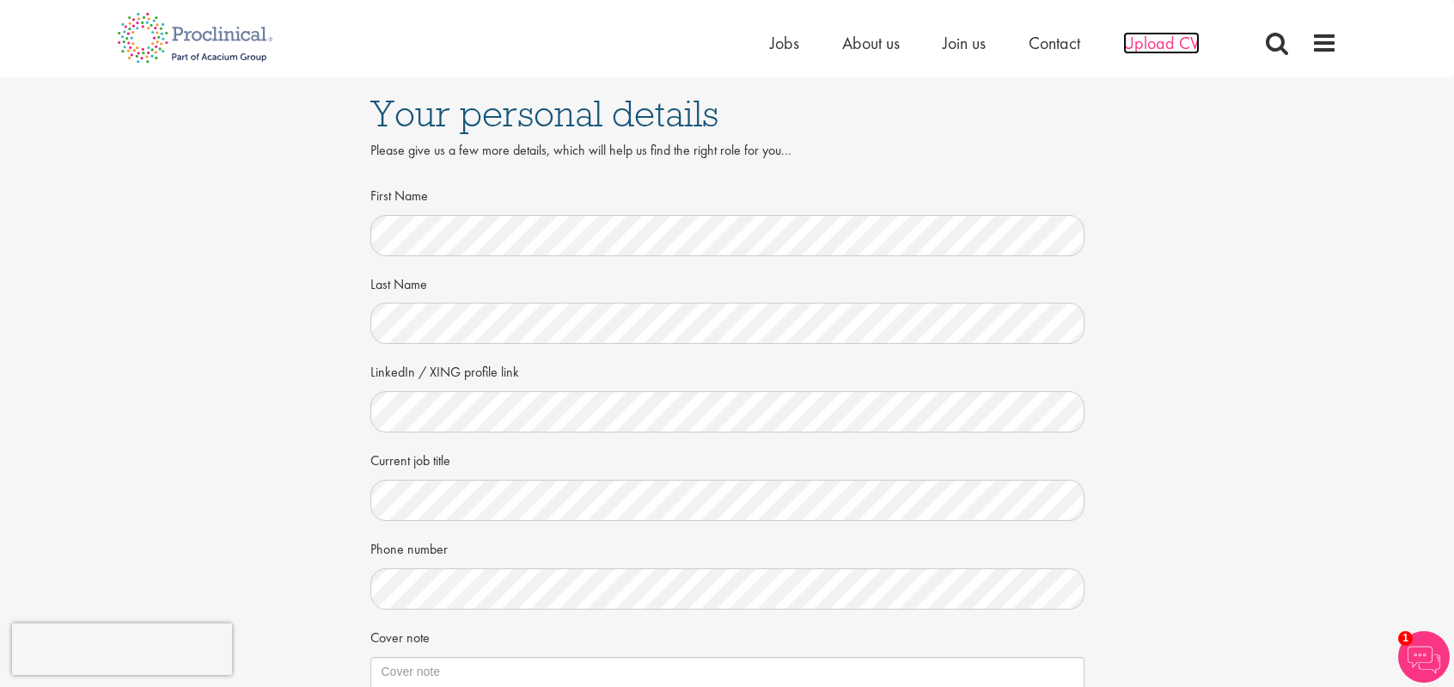
click at [1166, 47] on span "Upload CV" at bounding box center [1161, 43] width 76 height 22
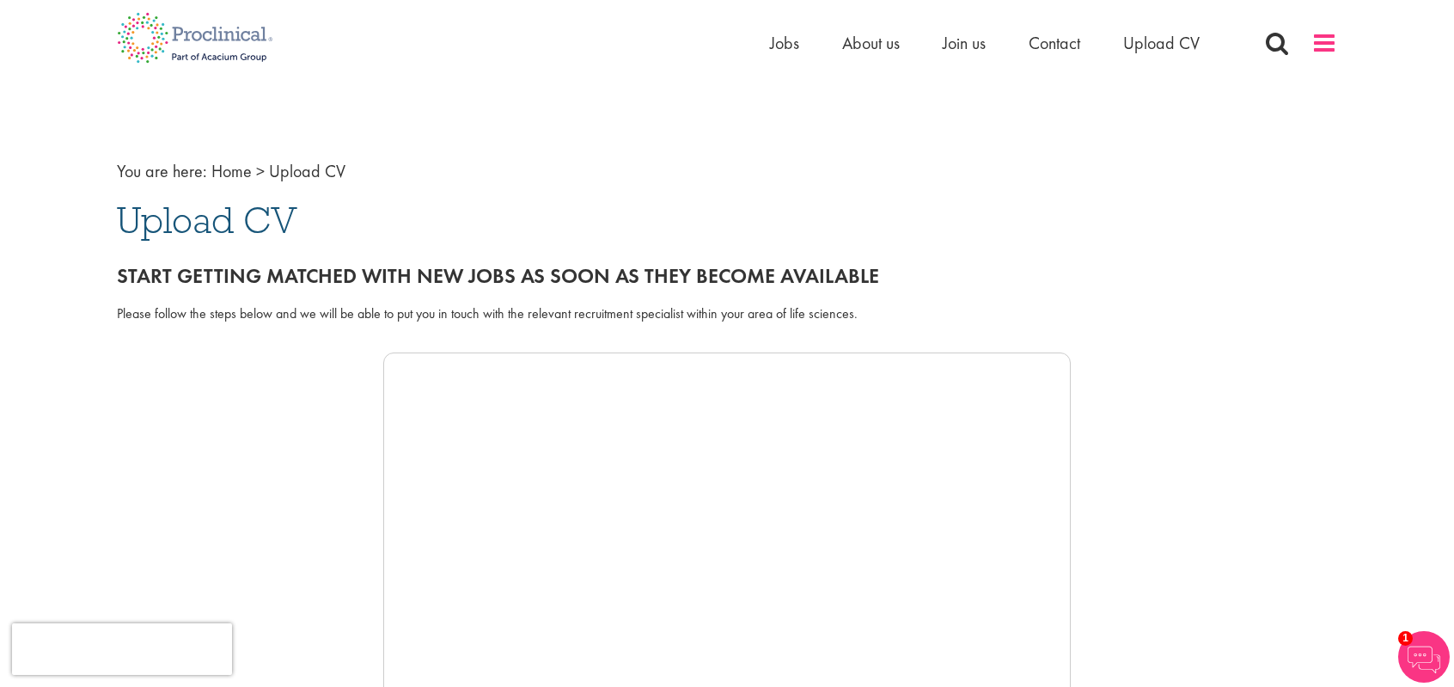
click at [1318, 52] on span at bounding box center [1325, 43] width 26 height 26
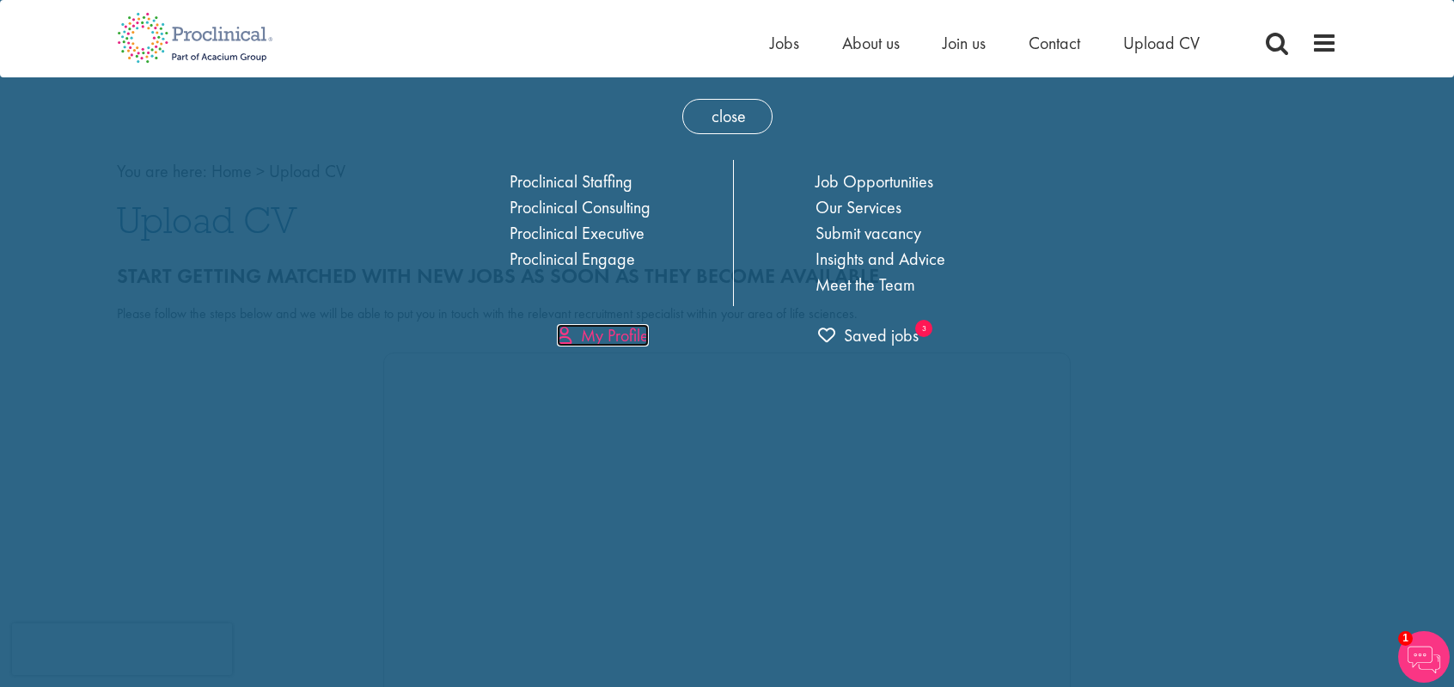
click at [621, 339] on link "My Profile" at bounding box center [603, 335] width 92 height 22
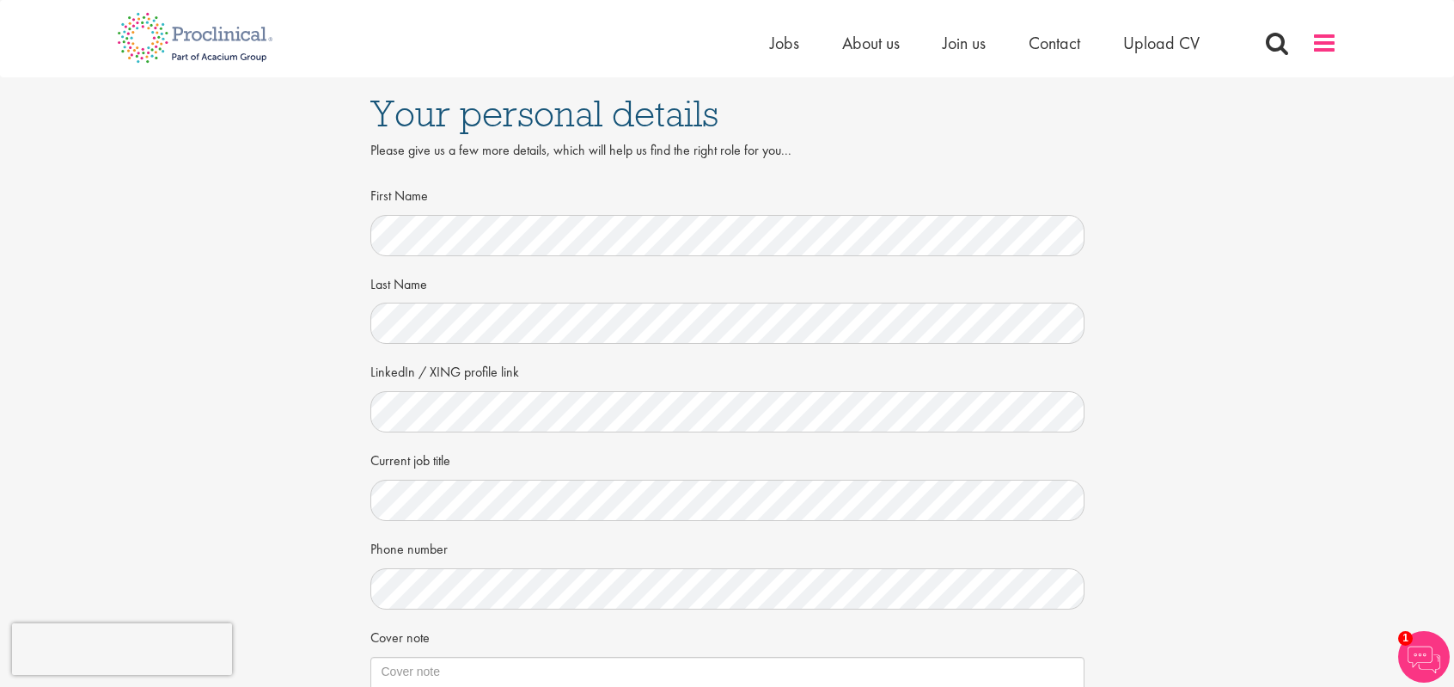
click at [1330, 36] on span at bounding box center [1325, 43] width 26 height 26
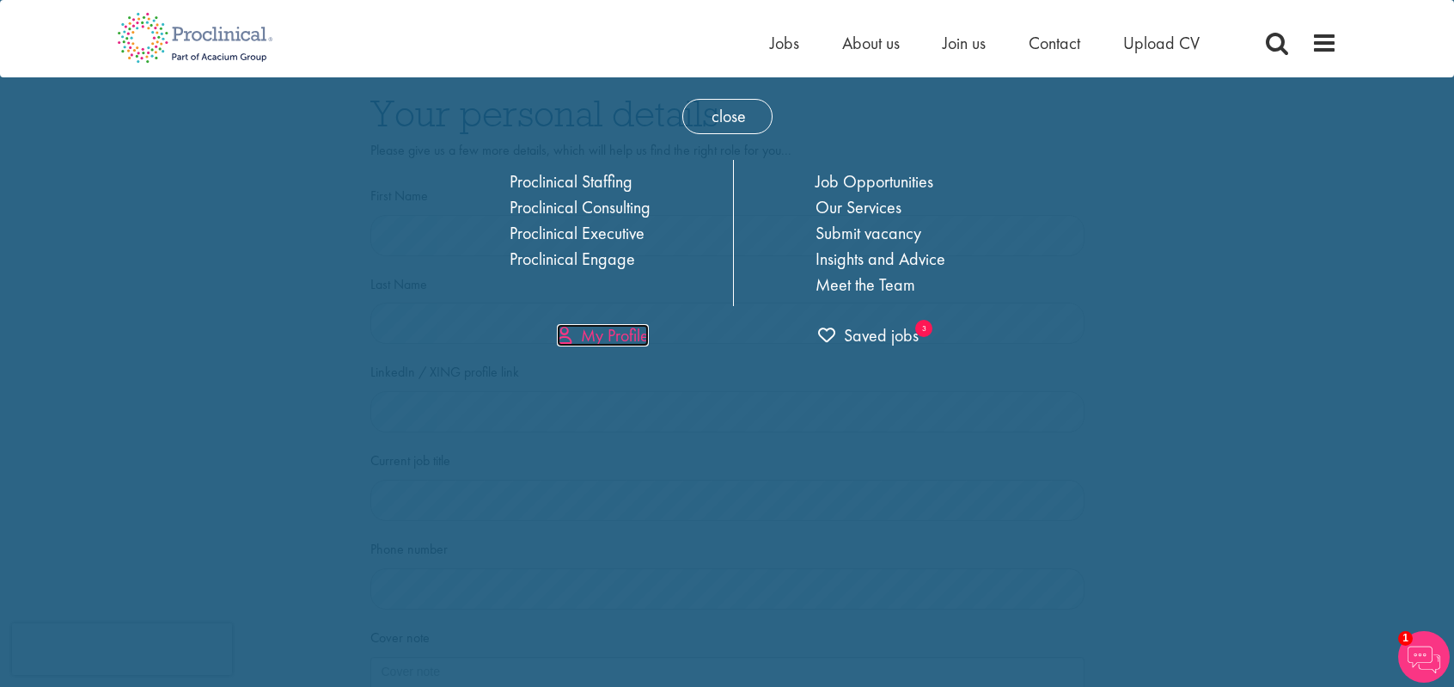
click at [608, 339] on link "My Profile" at bounding box center [603, 335] width 92 height 22
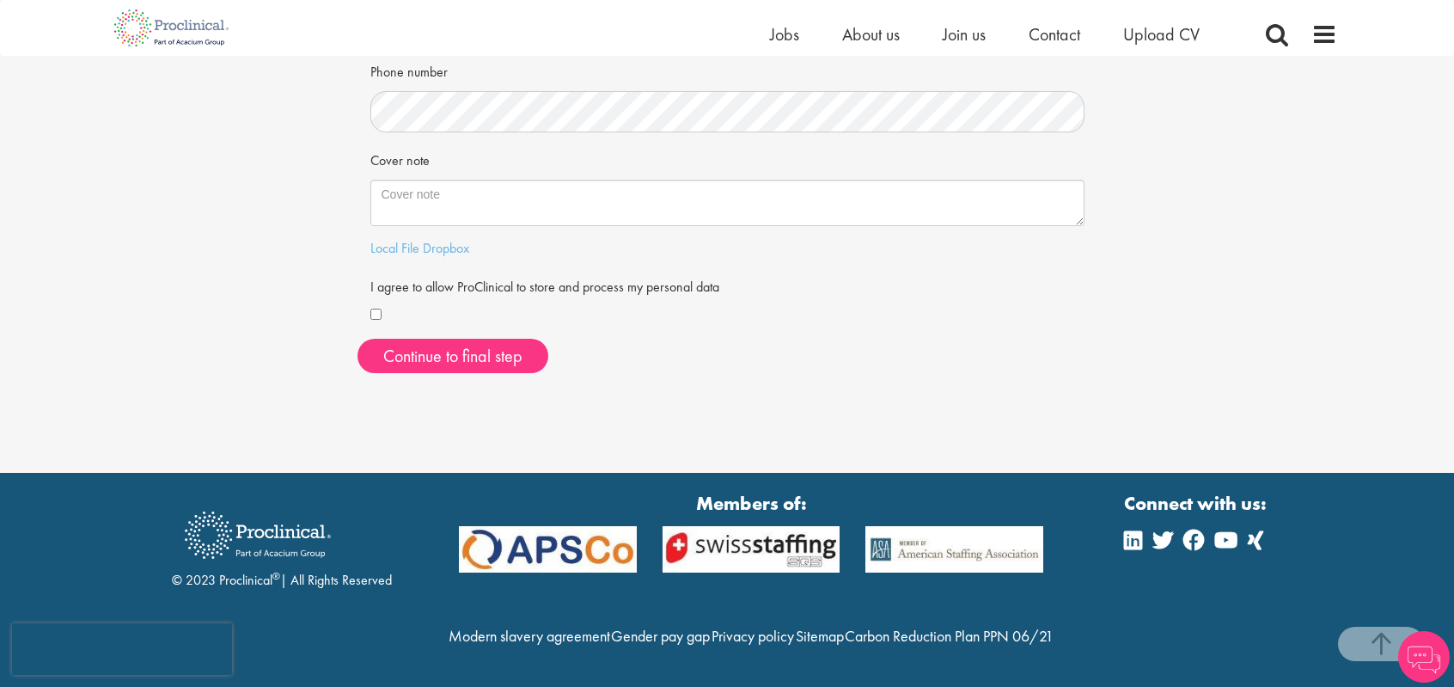
scroll to position [492, 0]
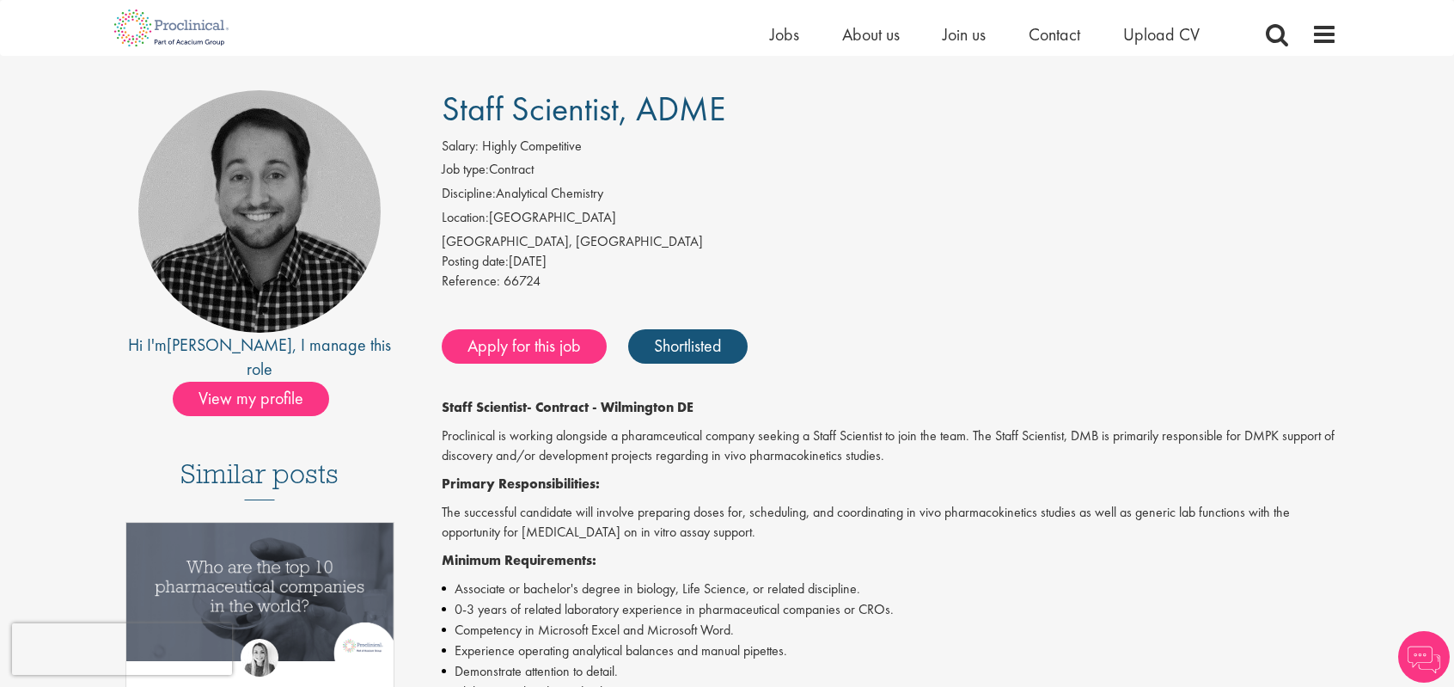
scroll to position [129, 0]
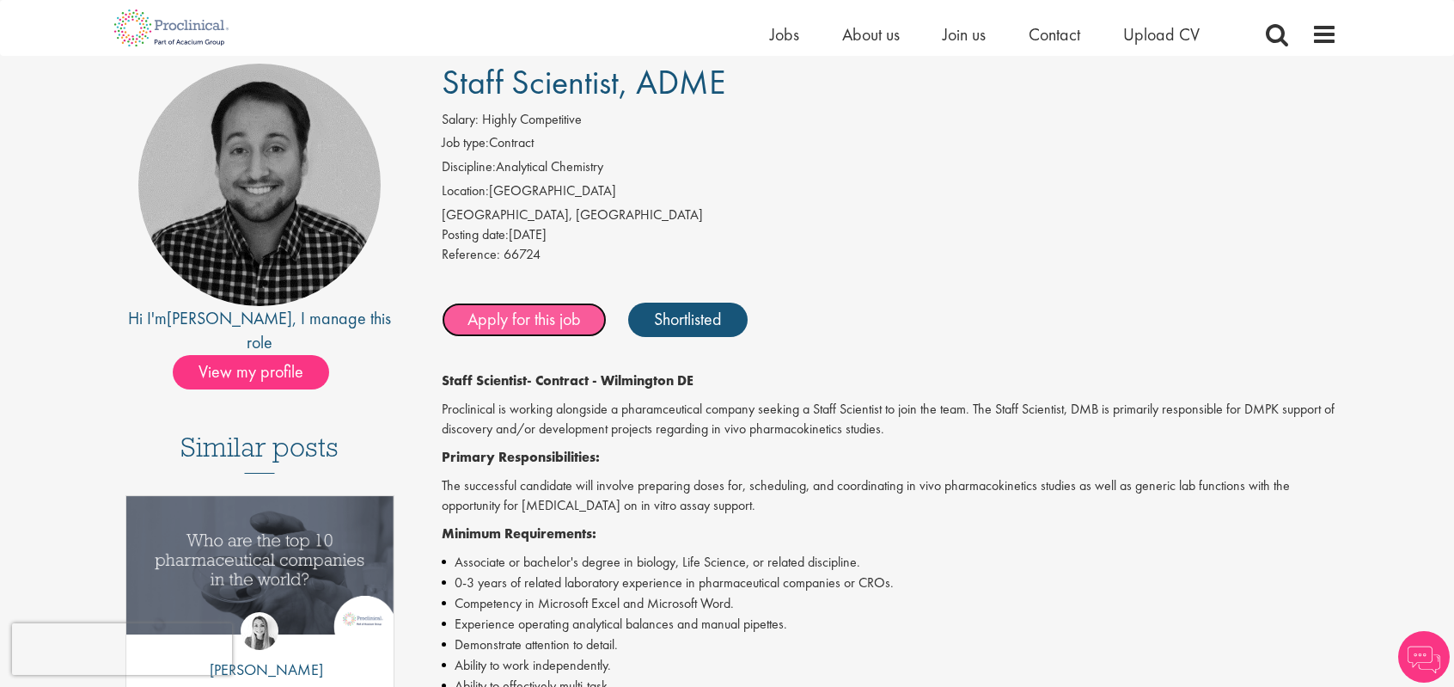
click at [521, 315] on link "Apply for this job" at bounding box center [524, 320] width 165 height 34
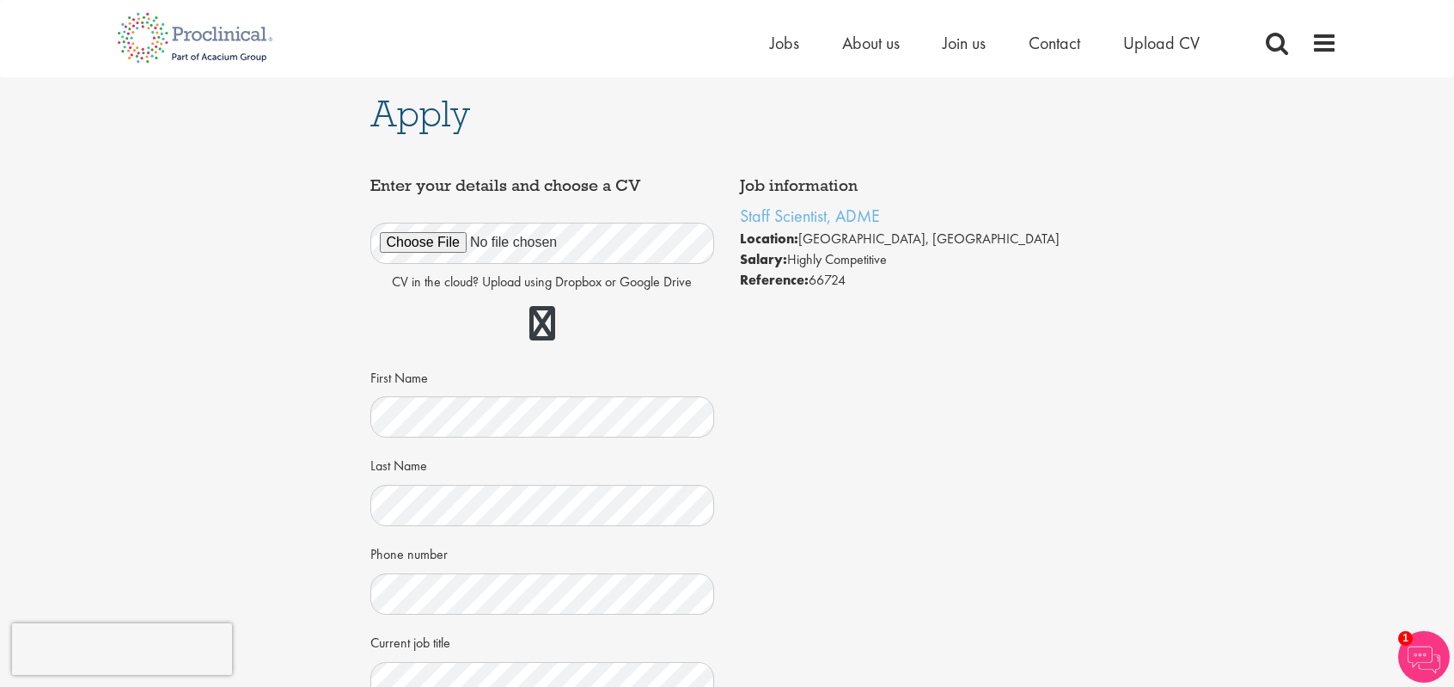
click at [1336, 57] on div "Home Jobs About us Join us Contact Upload CV" at bounding box center [1053, 47] width 567 height 34
click at [1325, 28] on div "Home Jobs About us Join us Contact Upload CV" at bounding box center [720, 32] width 1233 height 64
click at [1324, 47] on span at bounding box center [1325, 43] width 26 height 26
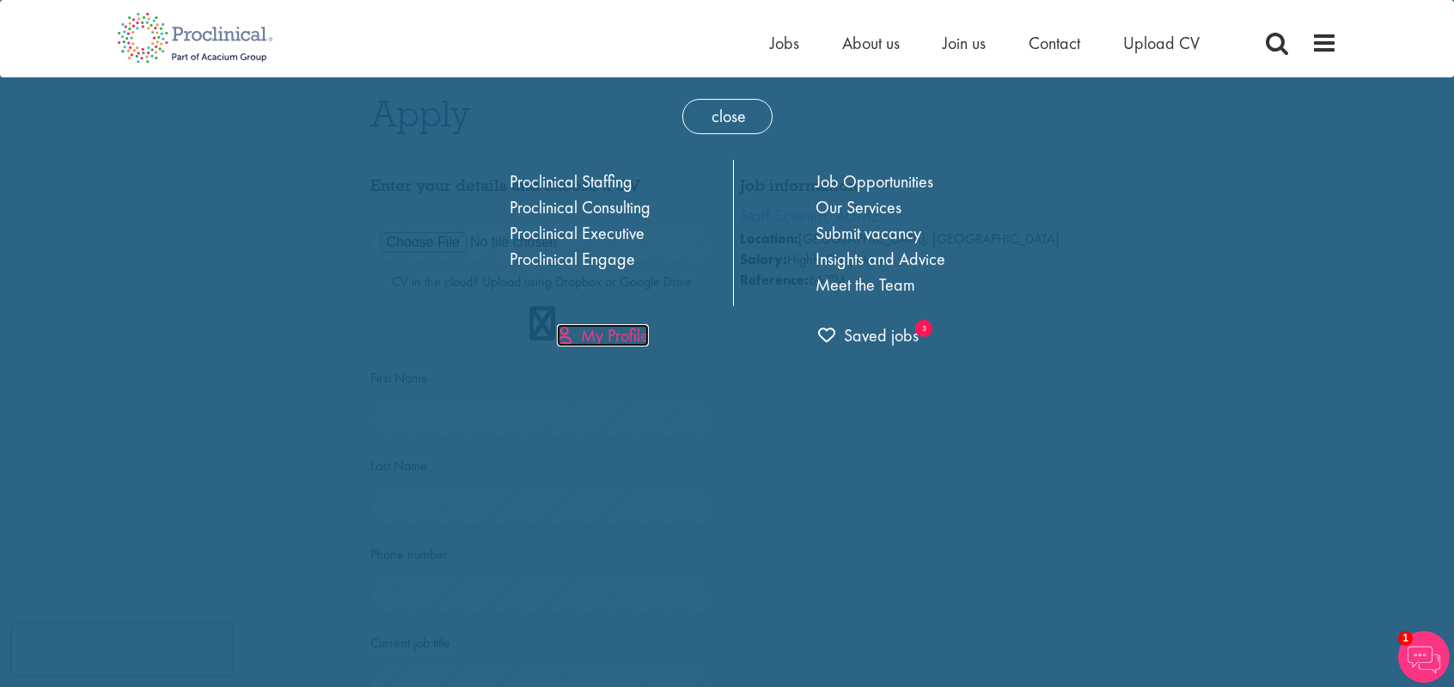
click at [605, 333] on link "My Profile" at bounding box center [603, 335] width 92 height 22
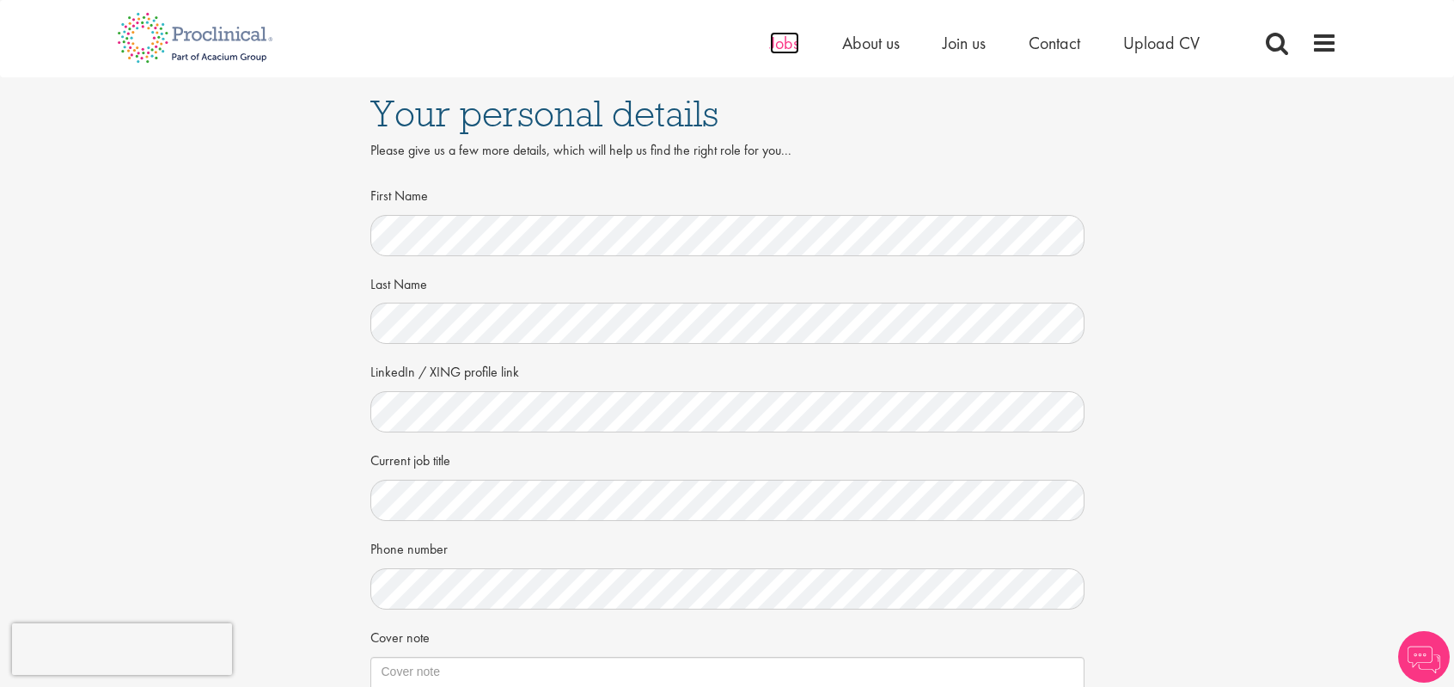
click at [788, 34] on span "Jobs" at bounding box center [784, 43] width 29 height 22
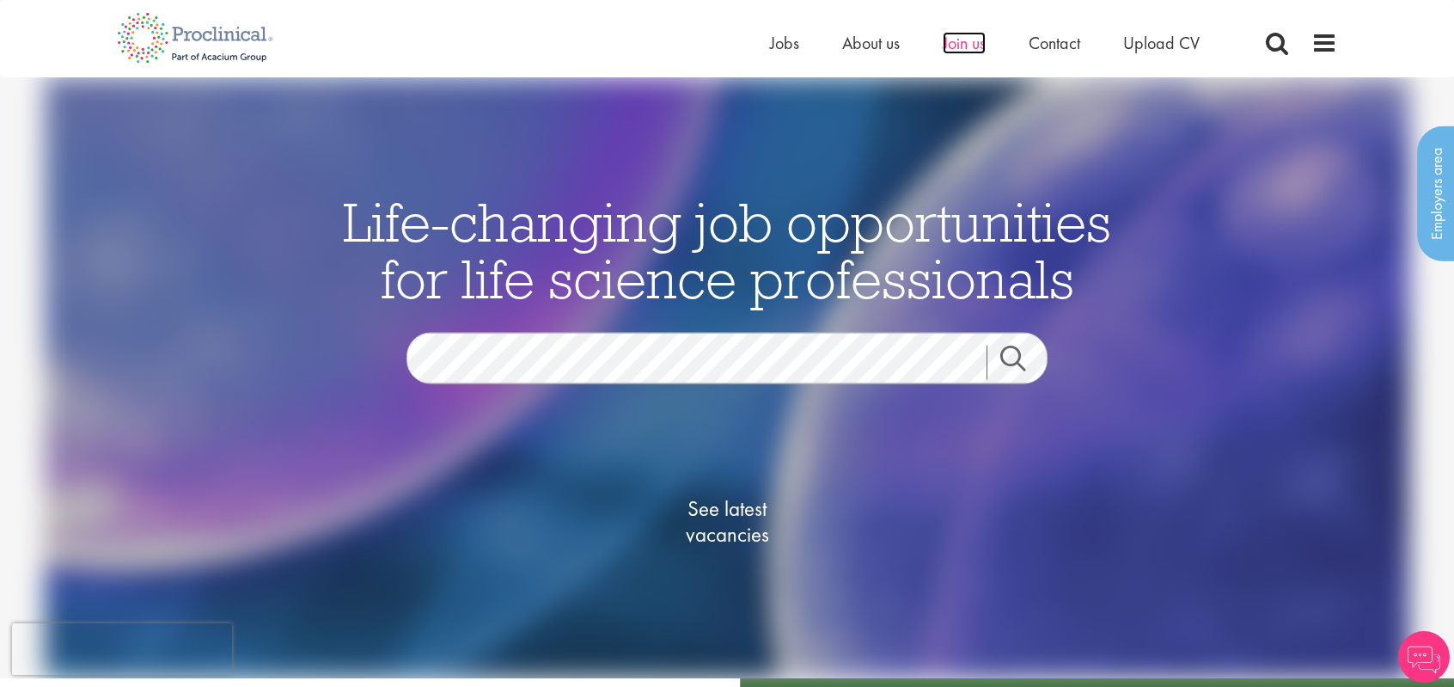
click at [967, 40] on span "Join us" at bounding box center [964, 43] width 43 height 22
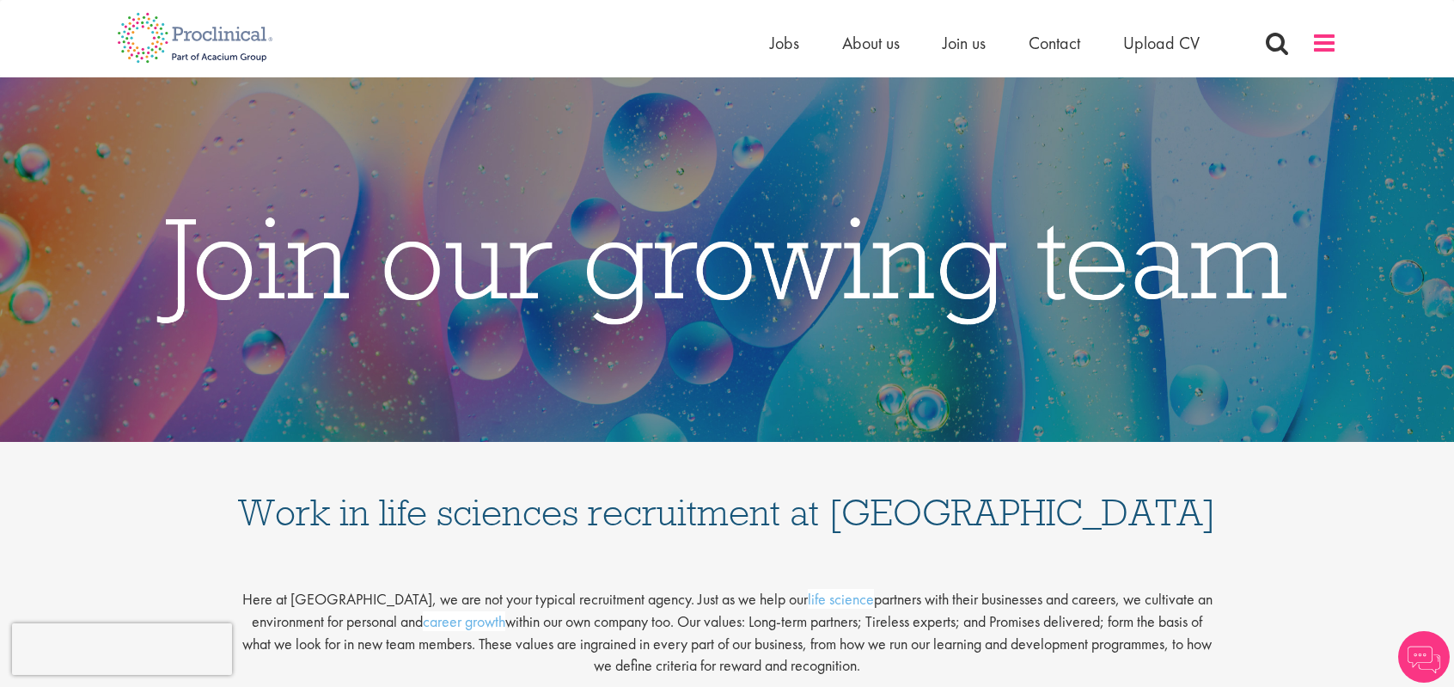
click at [1330, 46] on span at bounding box center [1325, 43] width 26 height 26
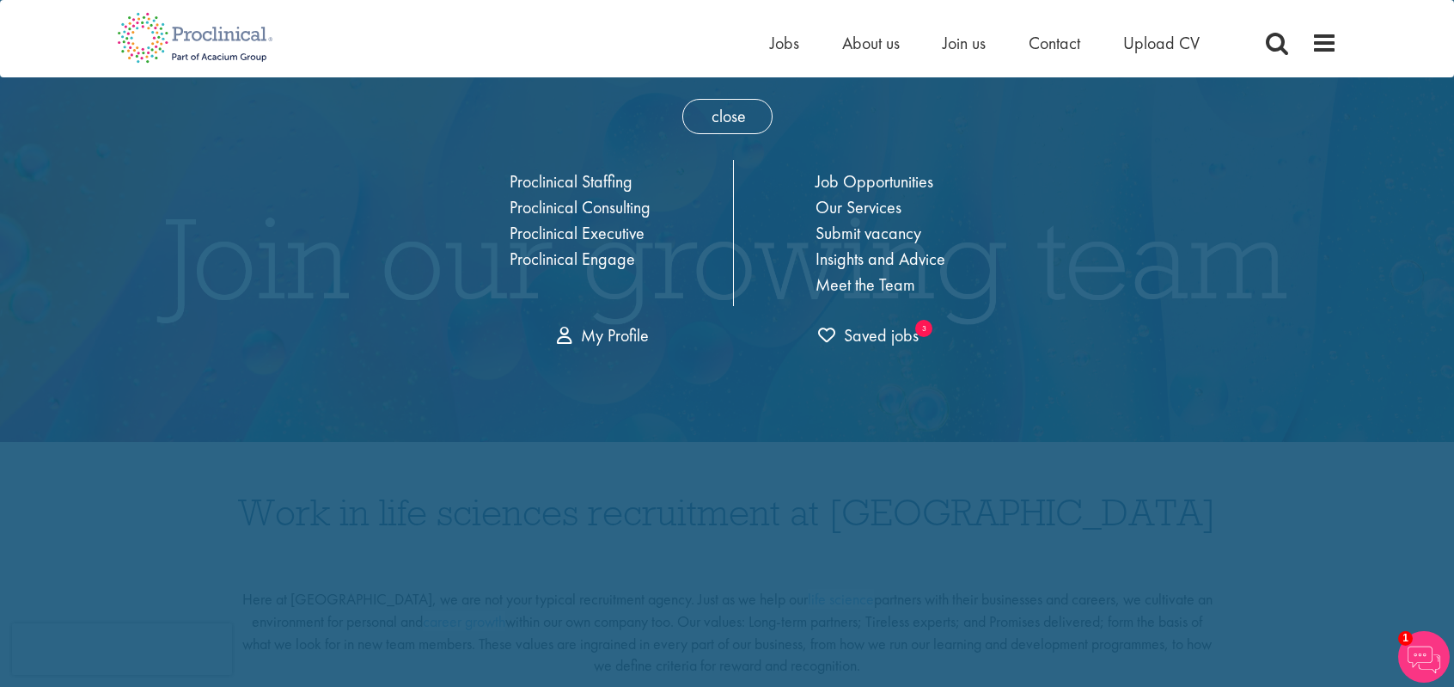
click at [608, 311] on div "close Home Jobs About us Join us Contact Upload CV Proclinical Staffing Proclin…" at bounding box center [727, 218] width 636 height 283
click at [593, 331] on link "My Profile" at bounding box center [603, 335] width 92 height 22
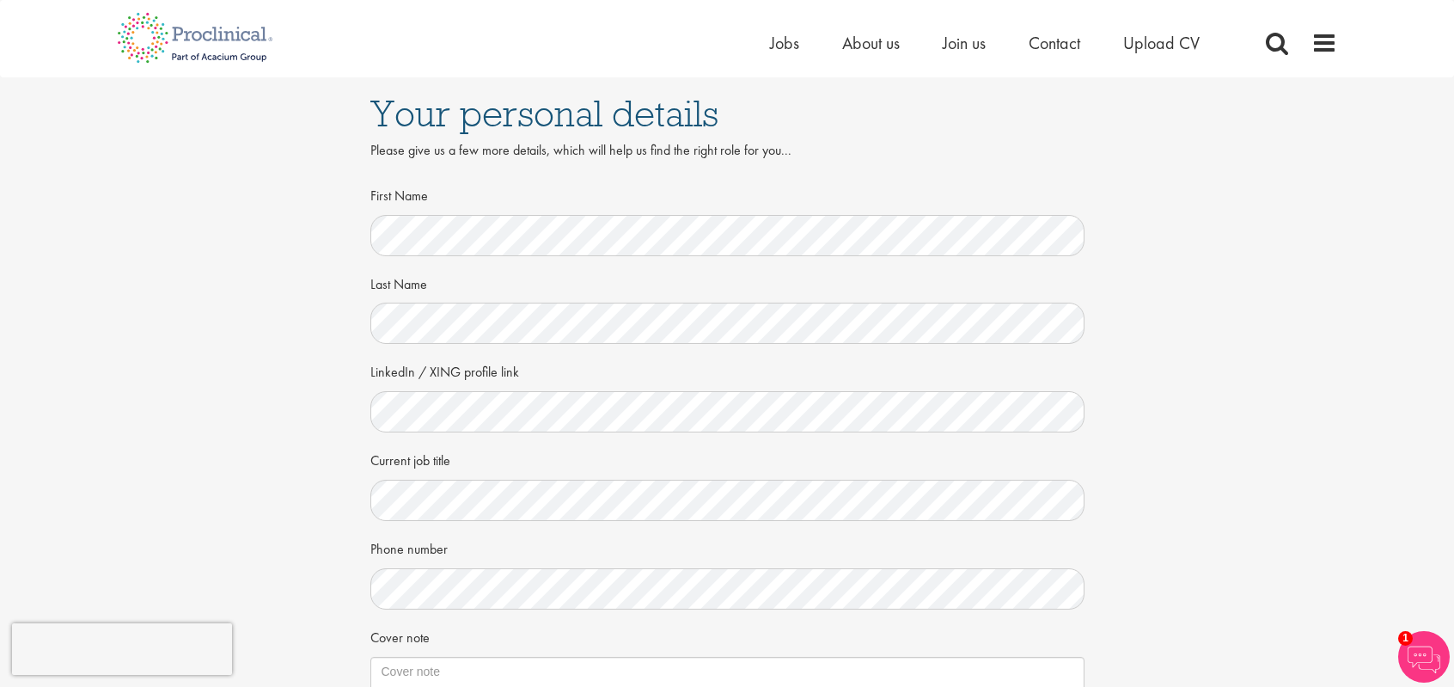
click at [491, 136] on div "Your personal details Please give us a few more details, which will help us fin…" at bounding box center [727, 479] width 714 height 769
click at [459, 119] on h1 "Your personal details" at bounding box center [727, 114] width 714 height 38
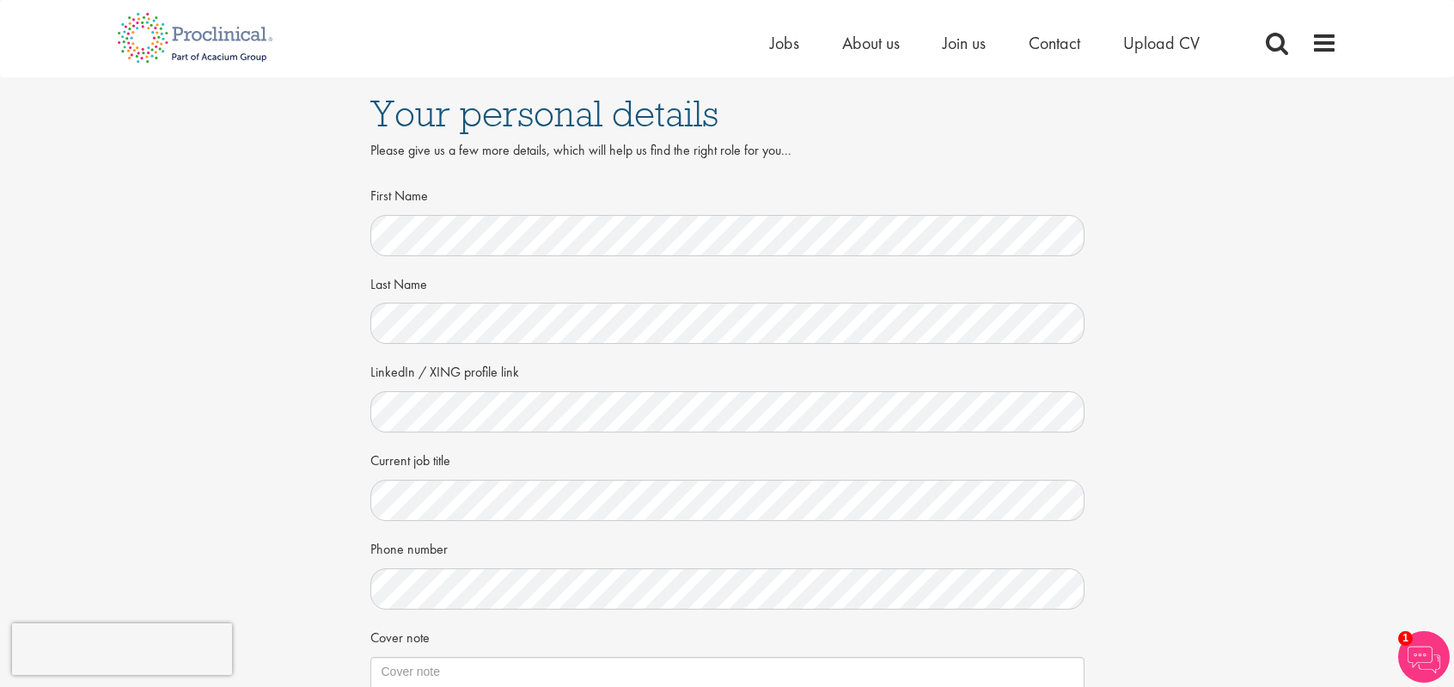
click at [459, 119] on h1 "Your personal details" at bounding box center [727, 114] width 714 height 38
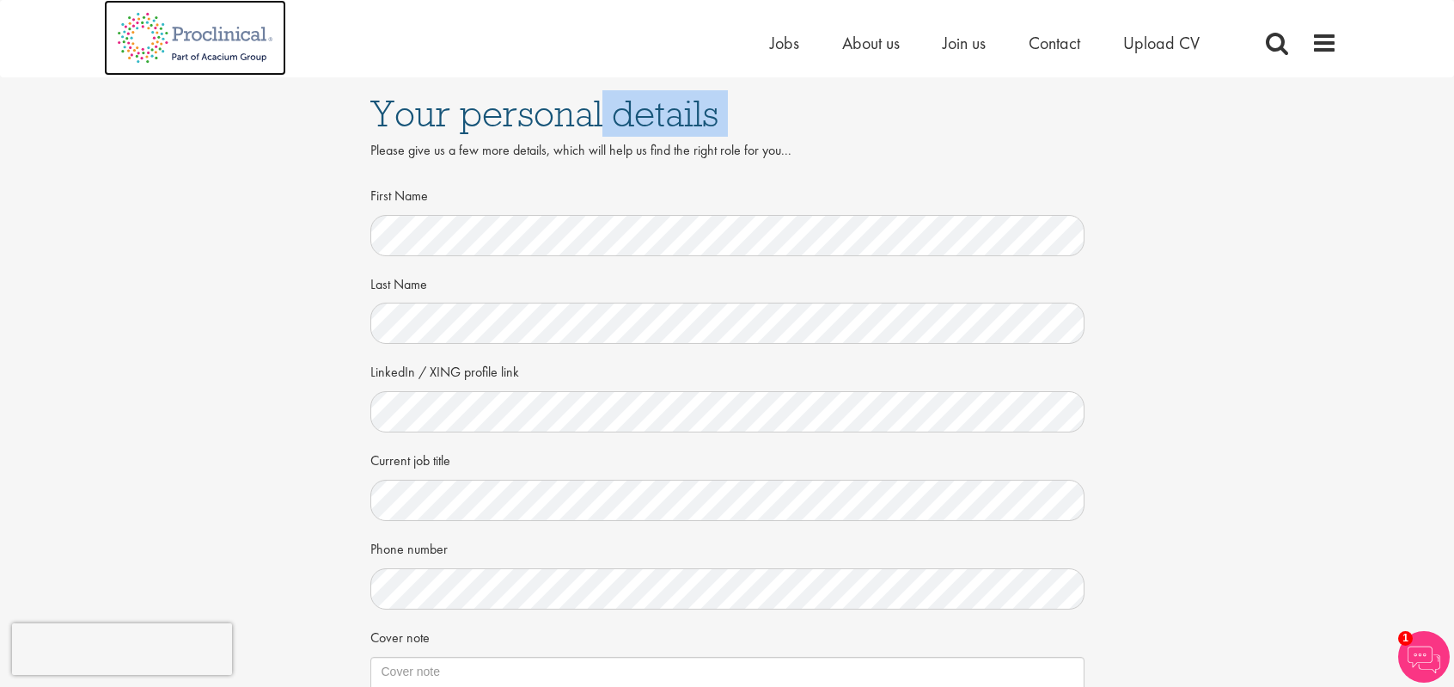
click at [168, 22] on img at bounding box center [195, 38] width 182 height 76
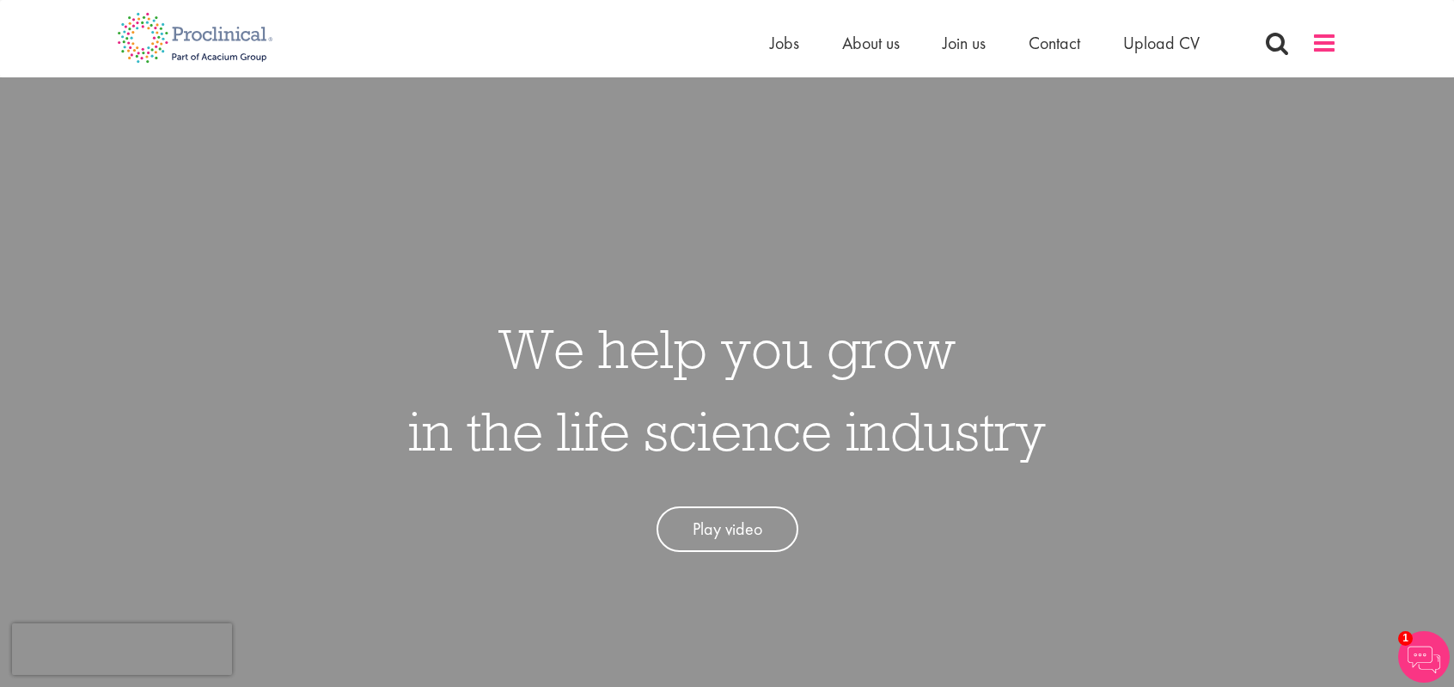
click at [1329, 52] on span at bounding box center [1325, 43] width 26 height 26
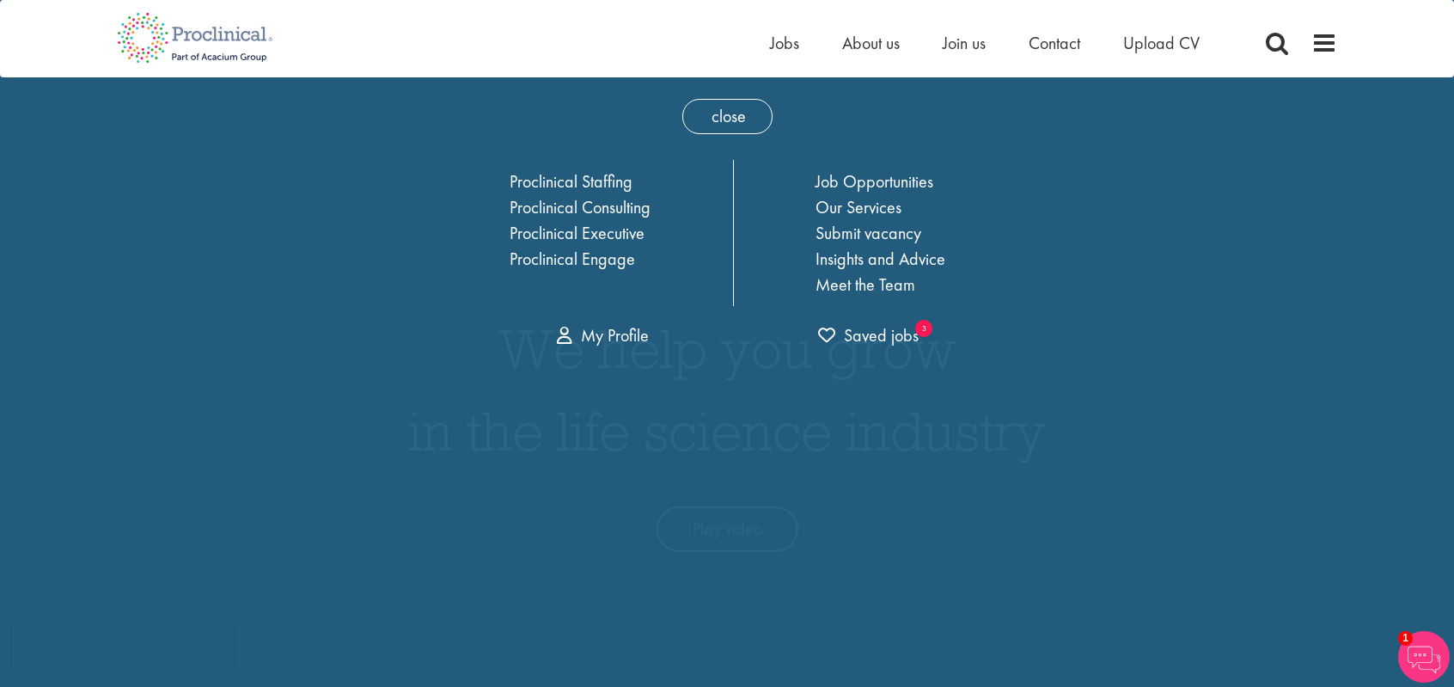
click at [639, 320] on div "close Home Jobs About us Join us Contact Upload CV Proclinical Staffing Proclin…" at bounding box center [727, 218] width 636 height 283
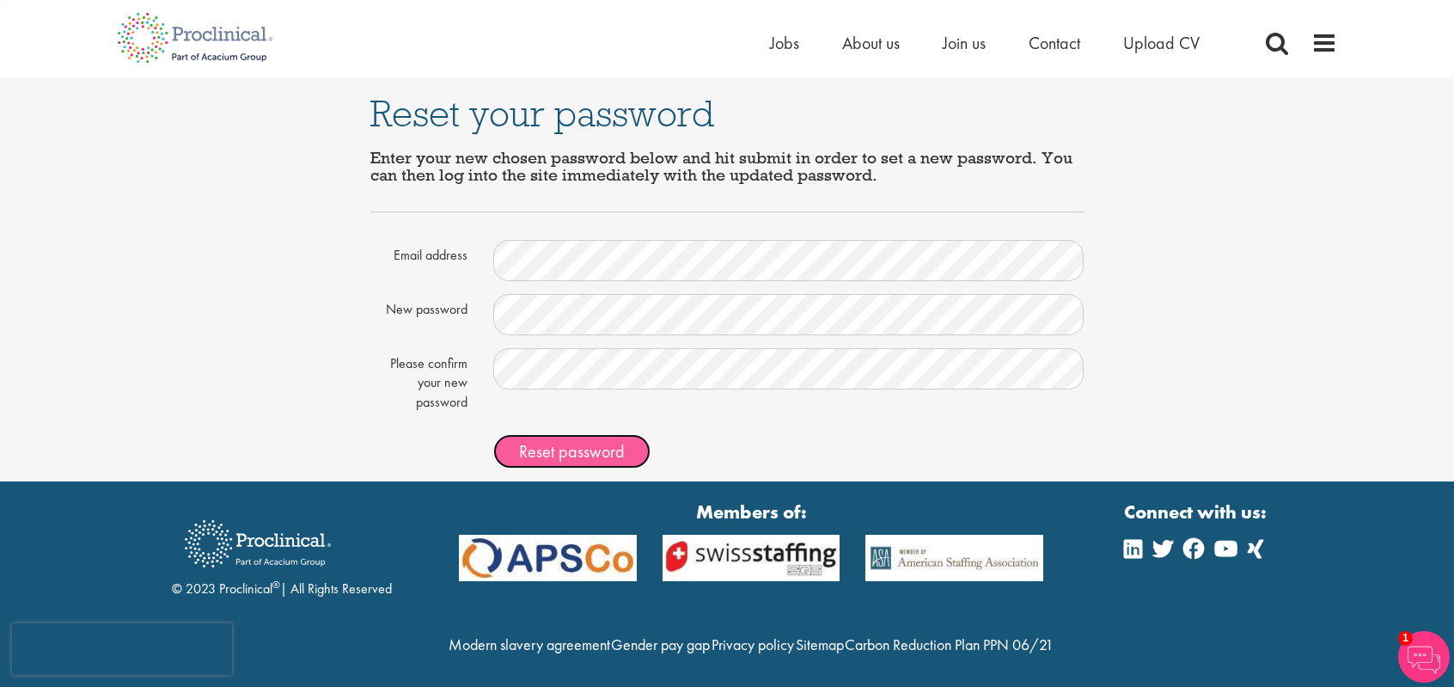
click at [571, 451] on span "Reset password" at bounding box center [572, 451] width 106 height 22
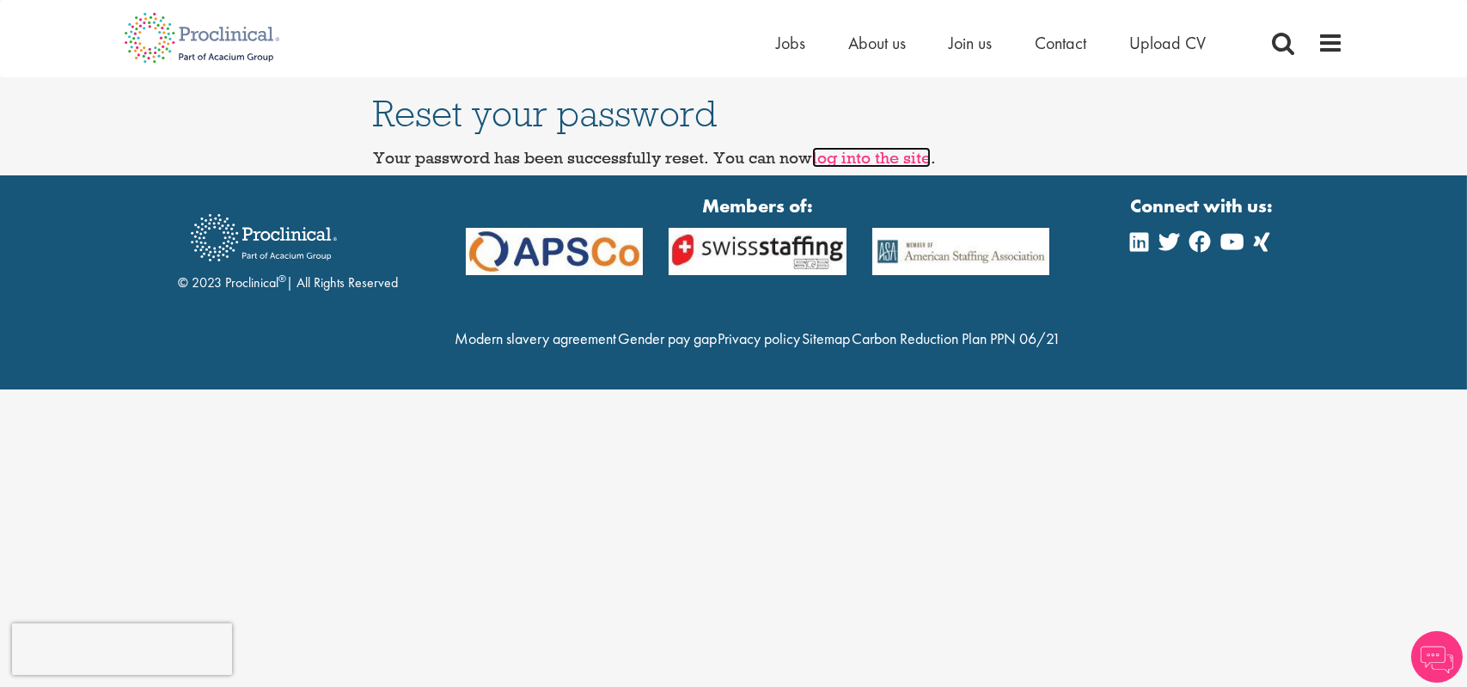
click at [895, 155] on link "log into the site" at bounding box center [871, 157] width 119 height 21
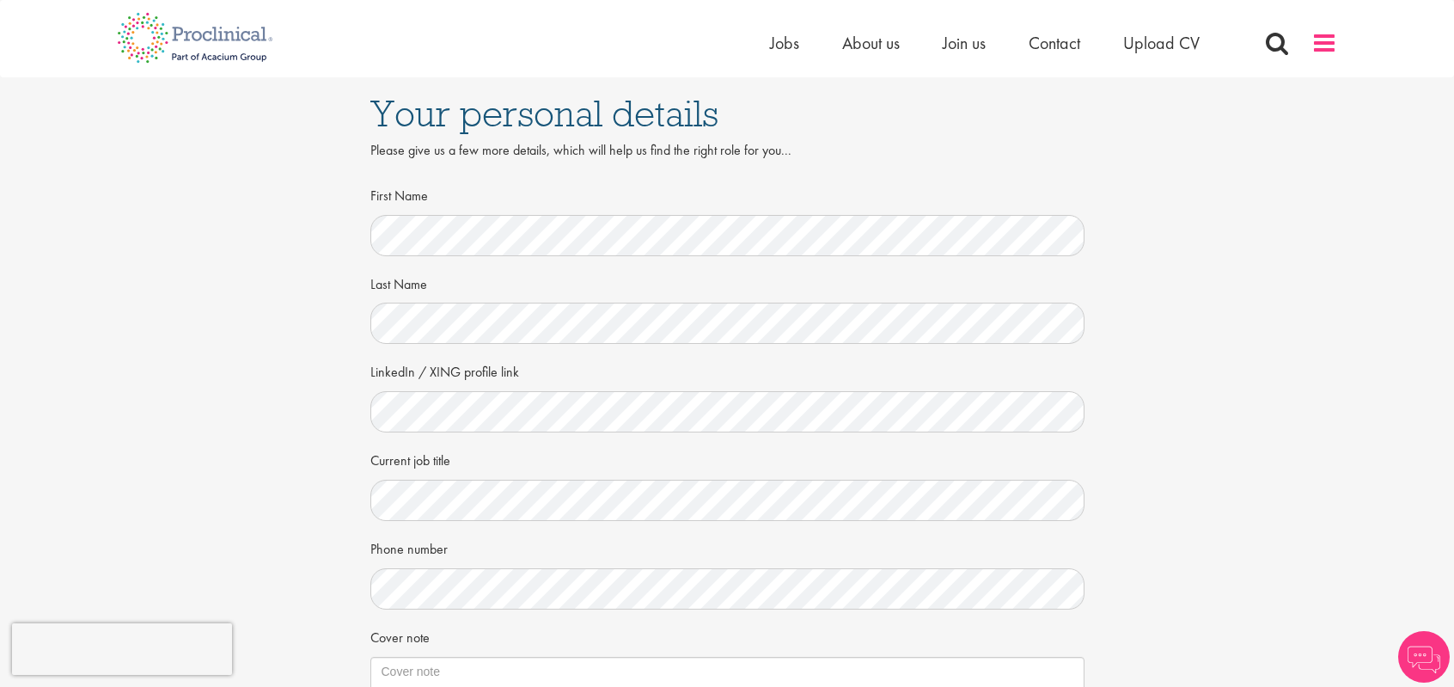
click at [1329, 51] on span at bounding box center [1325, 43] width 26 height 26
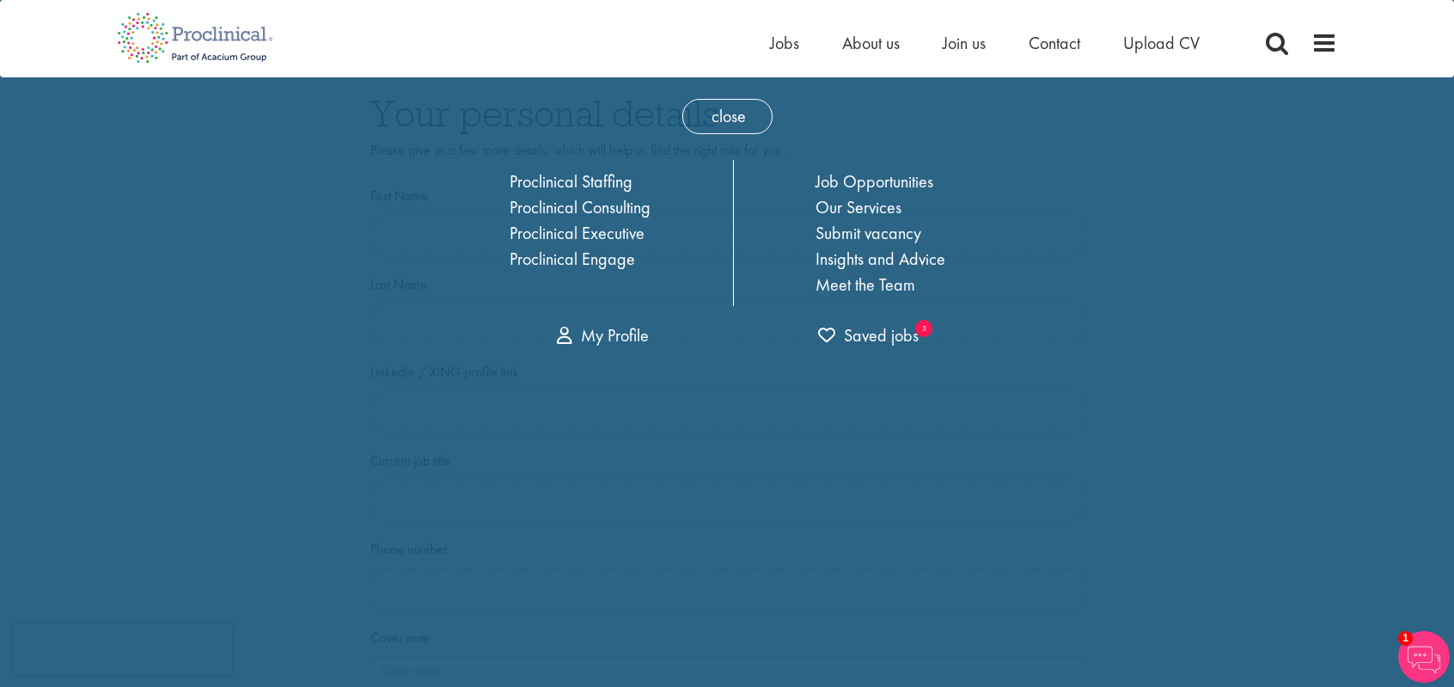
click at [604, 321] on div "close Home Jobs About us Join us Contact Upload CV Proclinical Staffing Proclin…" at bounding box center [727, 218] width 636 height 283
click at [572, 334] on link "My Profile" at bounding box center [603, 335] width 92 height 22
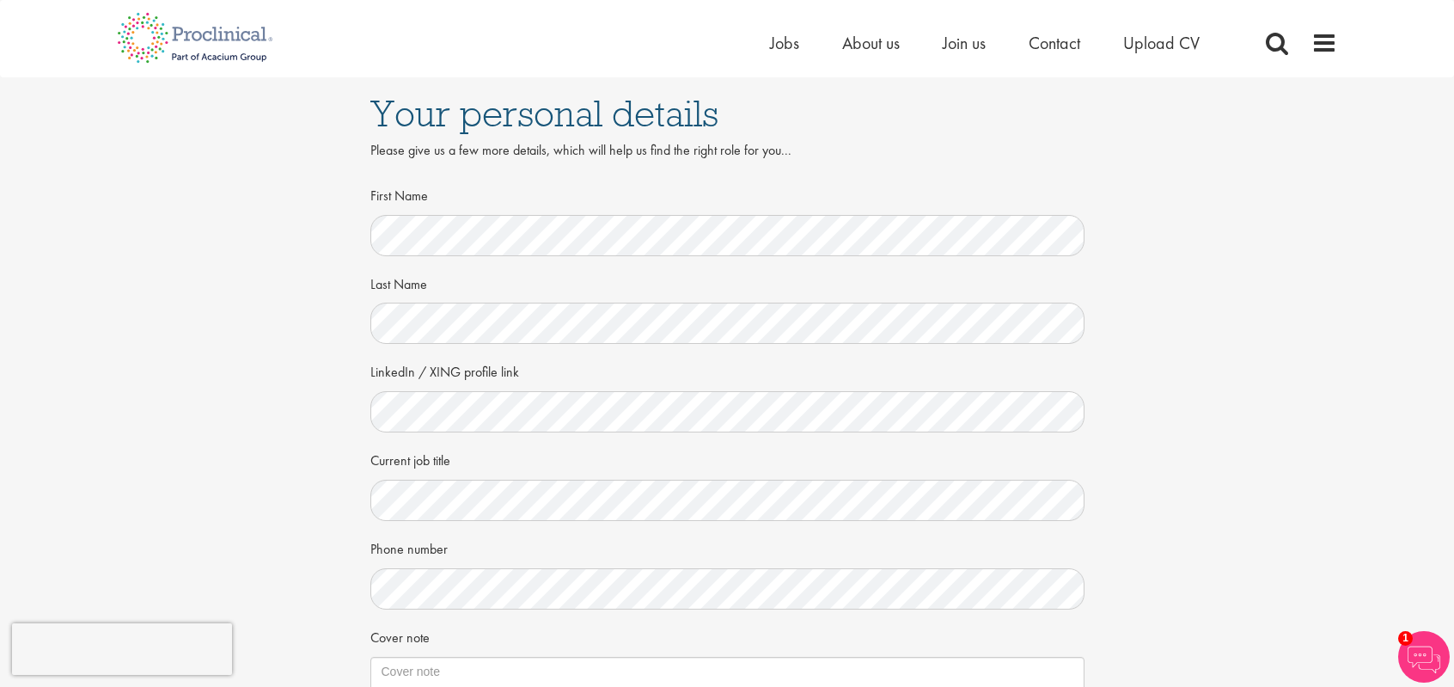
click at [1259, 354] on div "Your personal details Please give us a few more details, which will help us fin…" at bounding box center [727, 470] width 1480 height 786
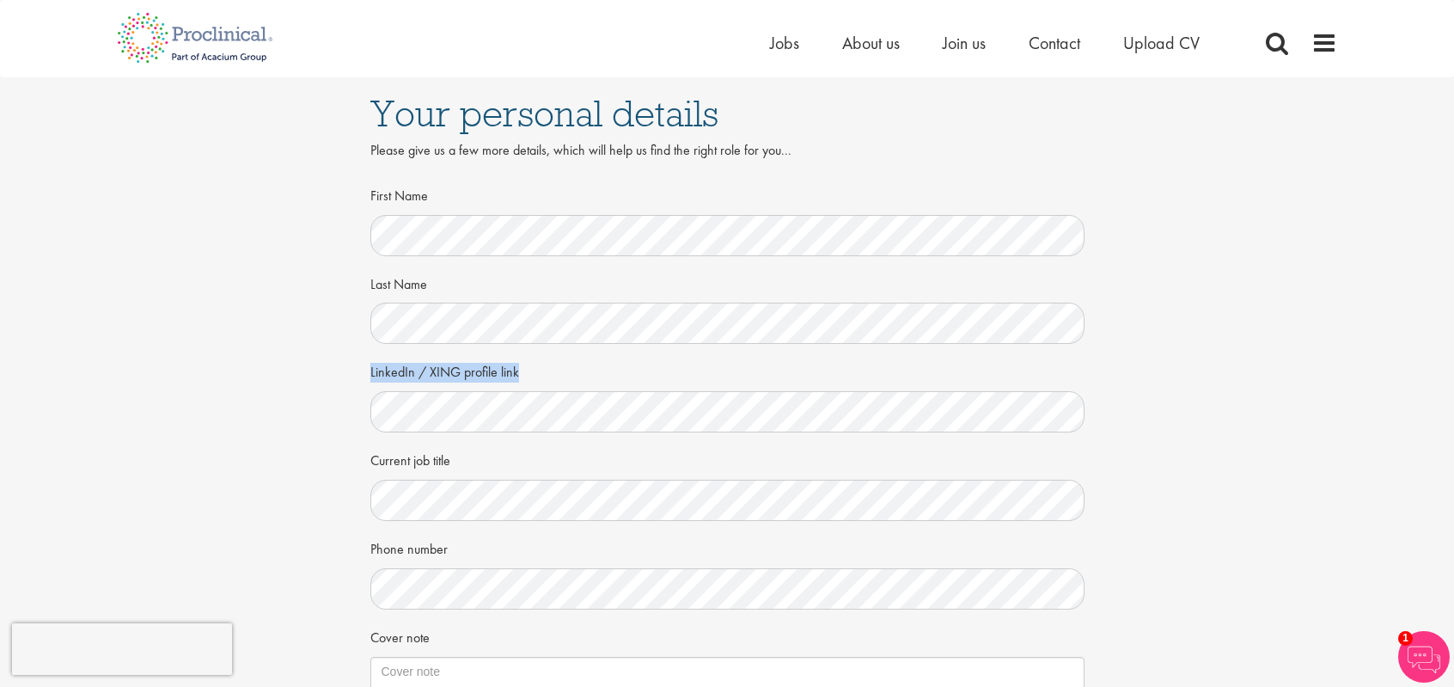
click at [1259, 354] on div "Your personal details Please give us a few more details, which will help us fin…" at bounding box center [727, 470] width 1480 height 786
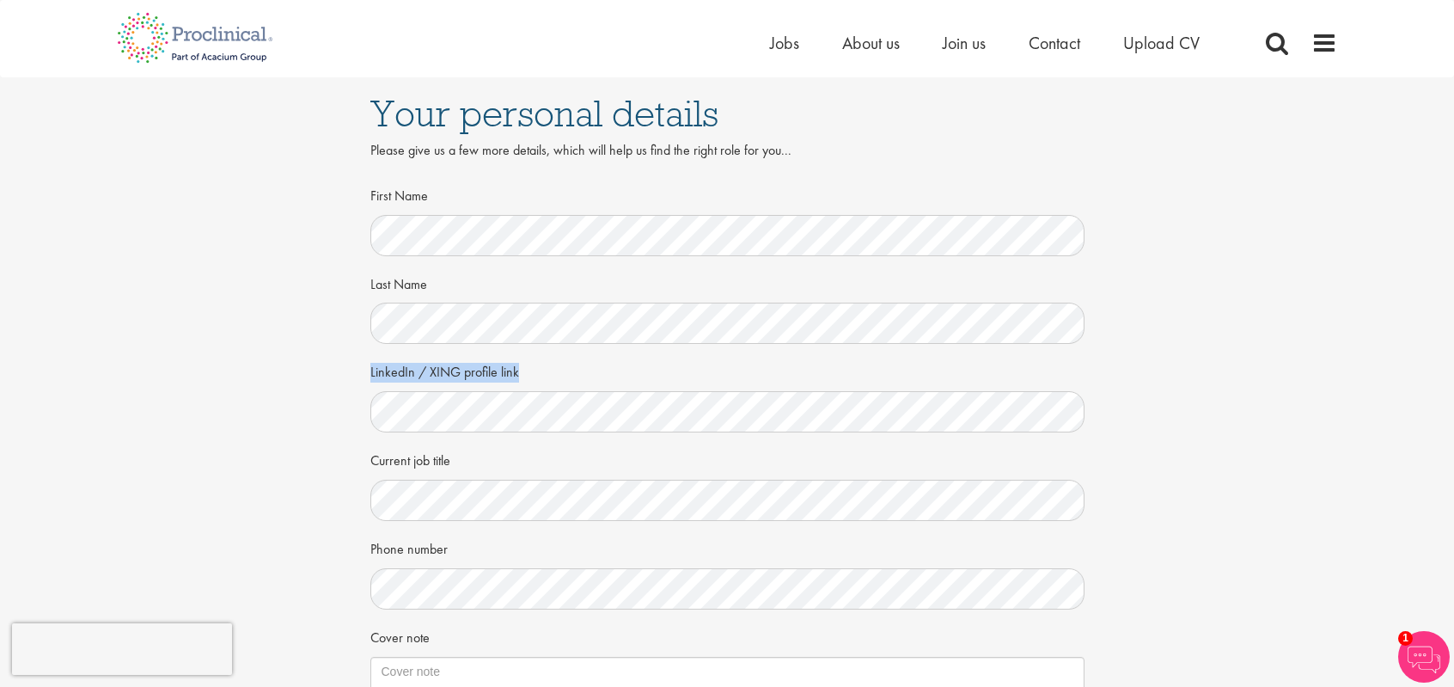
click at [1259, 354] on div "Your personal details Please give us a few more details, which will help us fin…" at bounding box center [727, 470] width 1480 height 786
click at [979, 182] on div "First Name" at bounding box center [727, 218] width 714 height 76
click at [1333, 43] on span at bounding box center [1325, 43] width 26 height 26
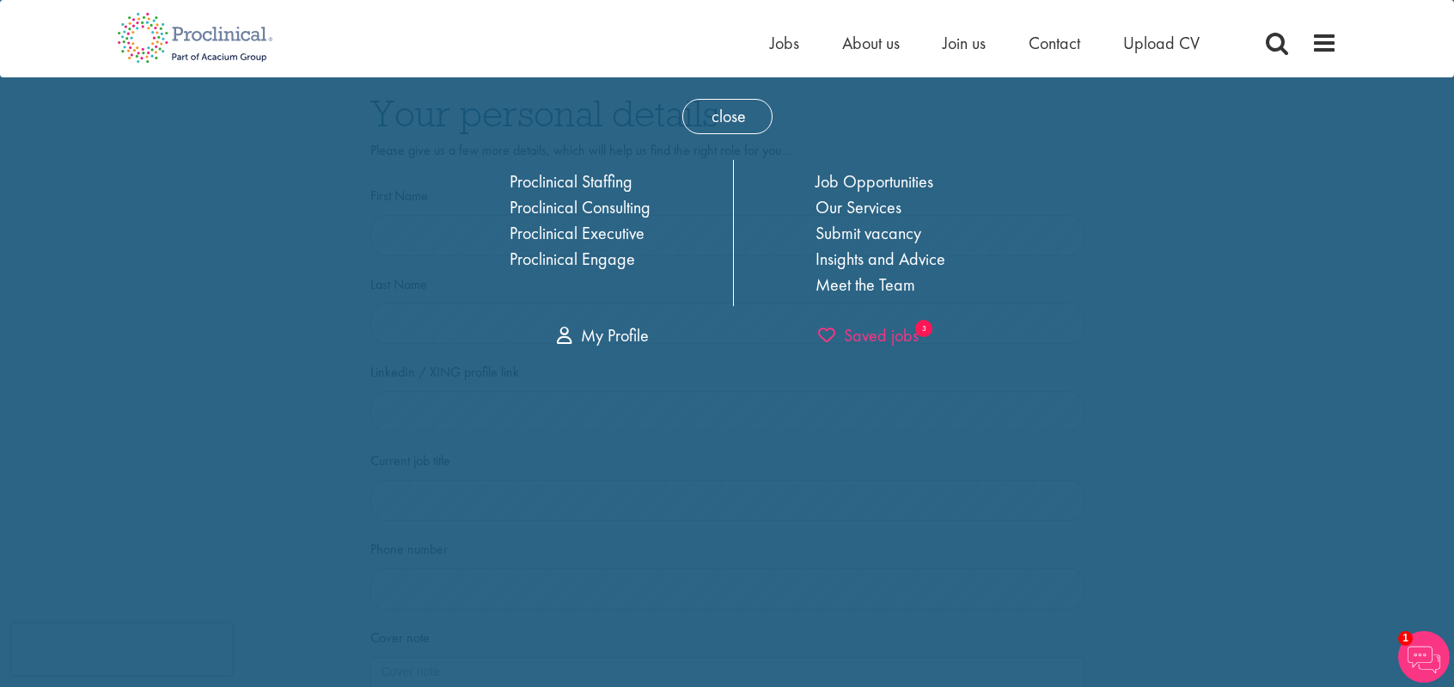
click at [890, 341] on span "Saved jobs" at bounding box center [868, 335] width 101 height 22
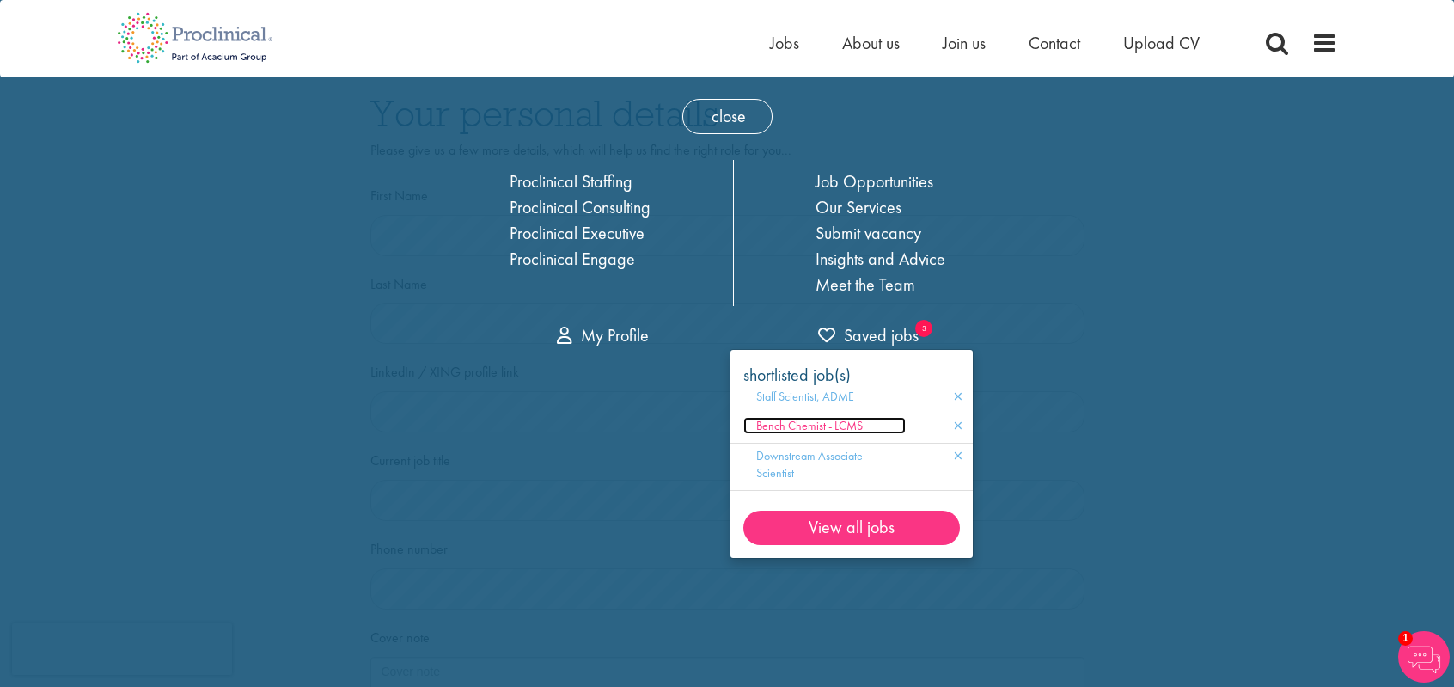
click at [820, 431] on span "Bench Chemist - LCMS" at bounding box center [809, 425] width 107 height 15
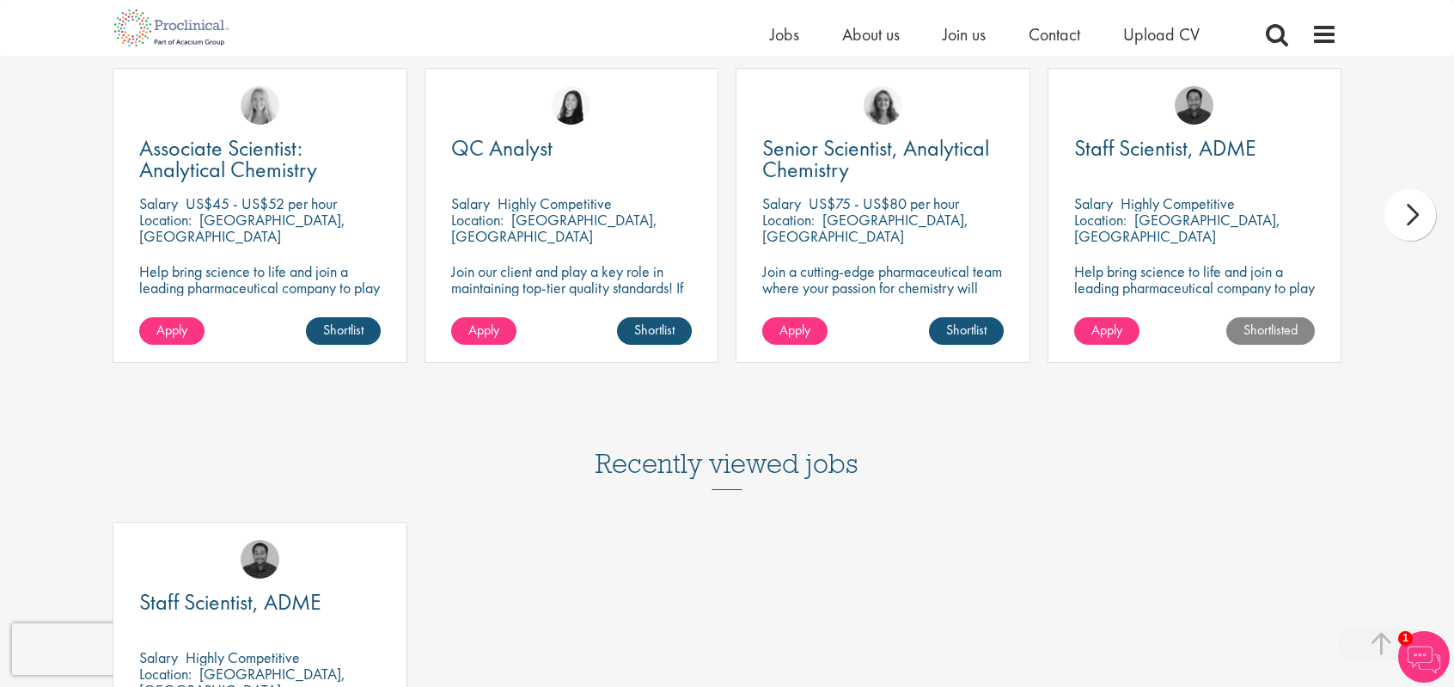
scroll to position [1391, 0]
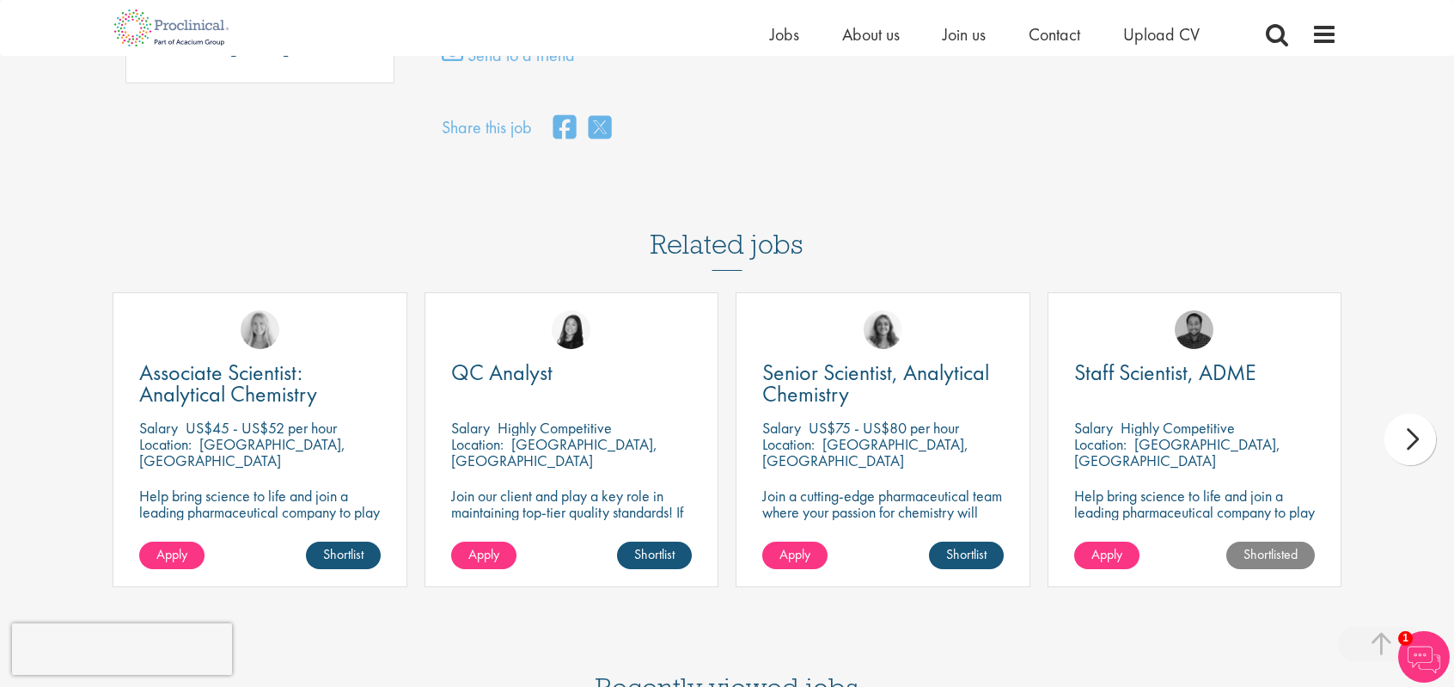
scroll to position [1167, 0]
